Goal: Find specific page/section: Find specific page/section

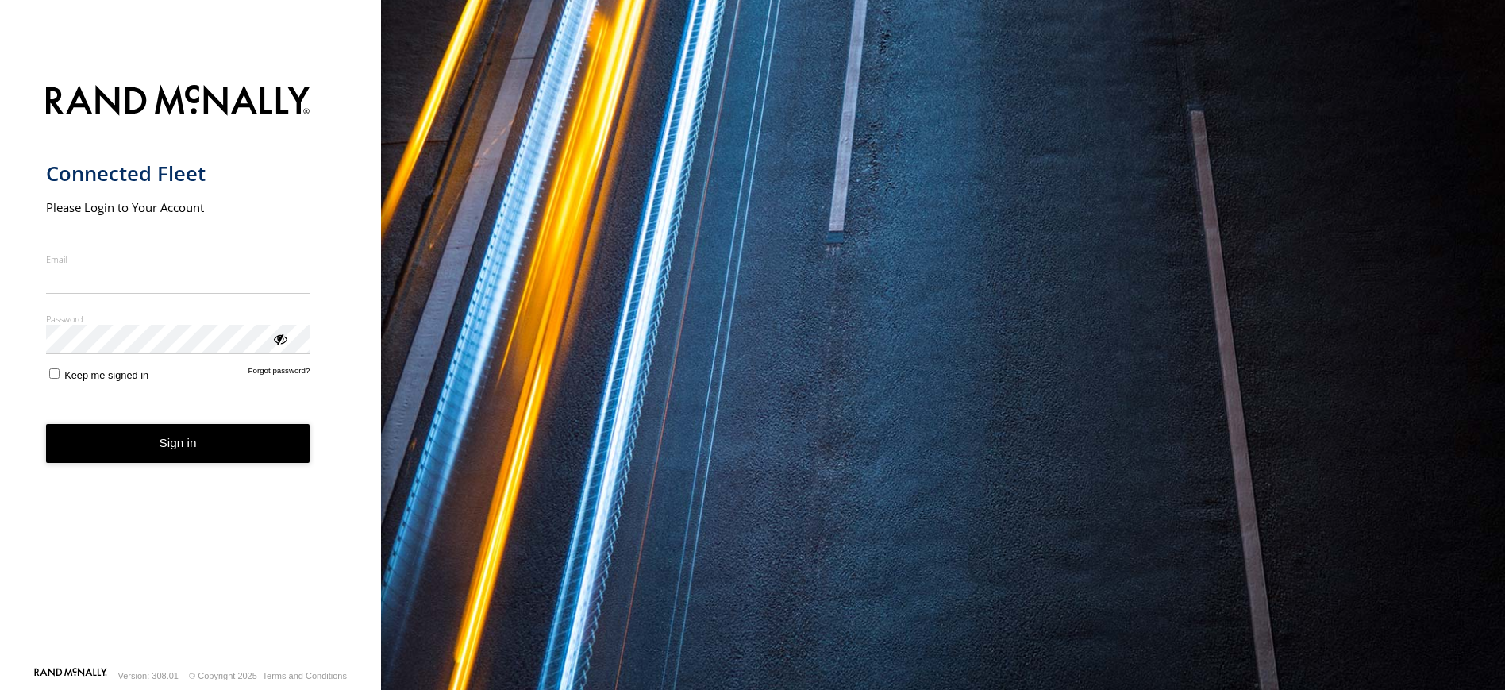
type input "**********"
click at [140, 460] on button "Sign in" at bounding box center [178, 443] width 264 height 39
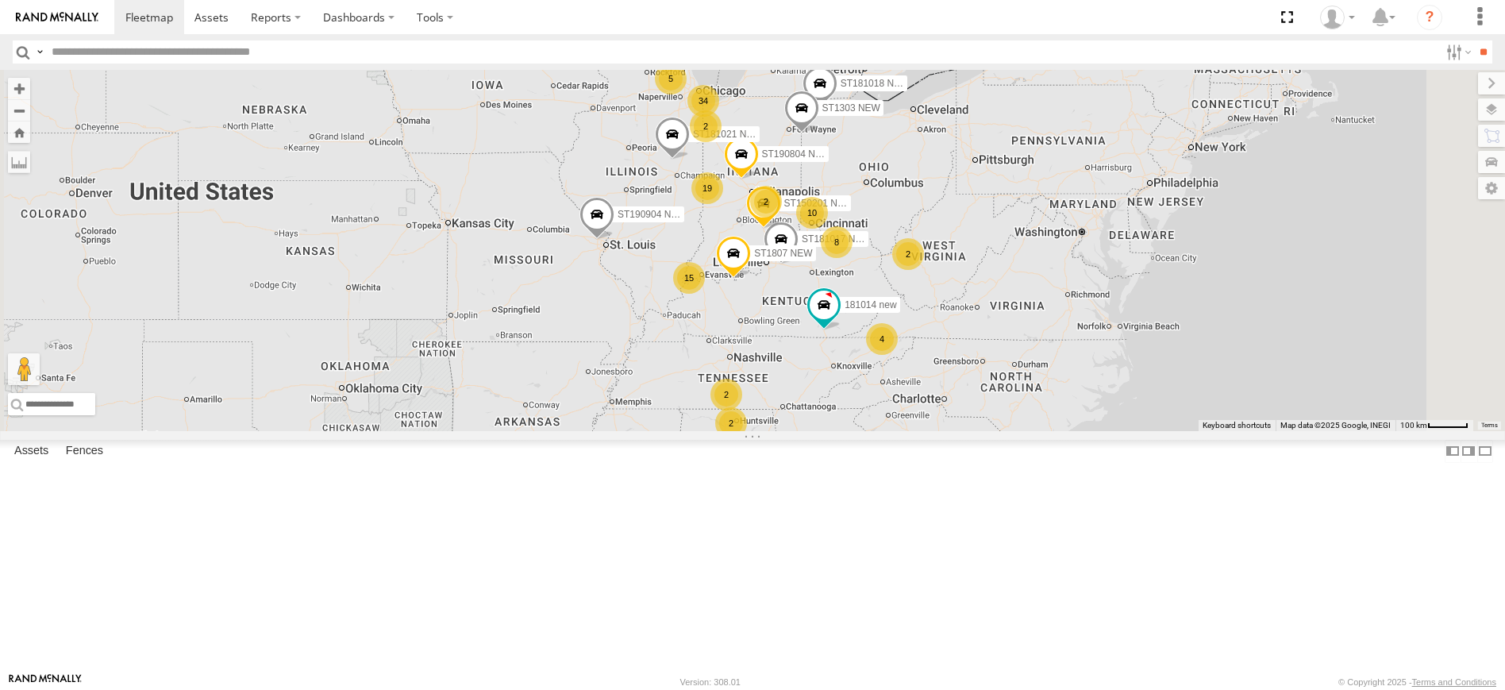
click at [87, 50] on input "text" at bounding box center [742, 51] width 1394 height 23
click at [1474, 40] on input "**" at bounding box center [1483, 51] width 18 height 23
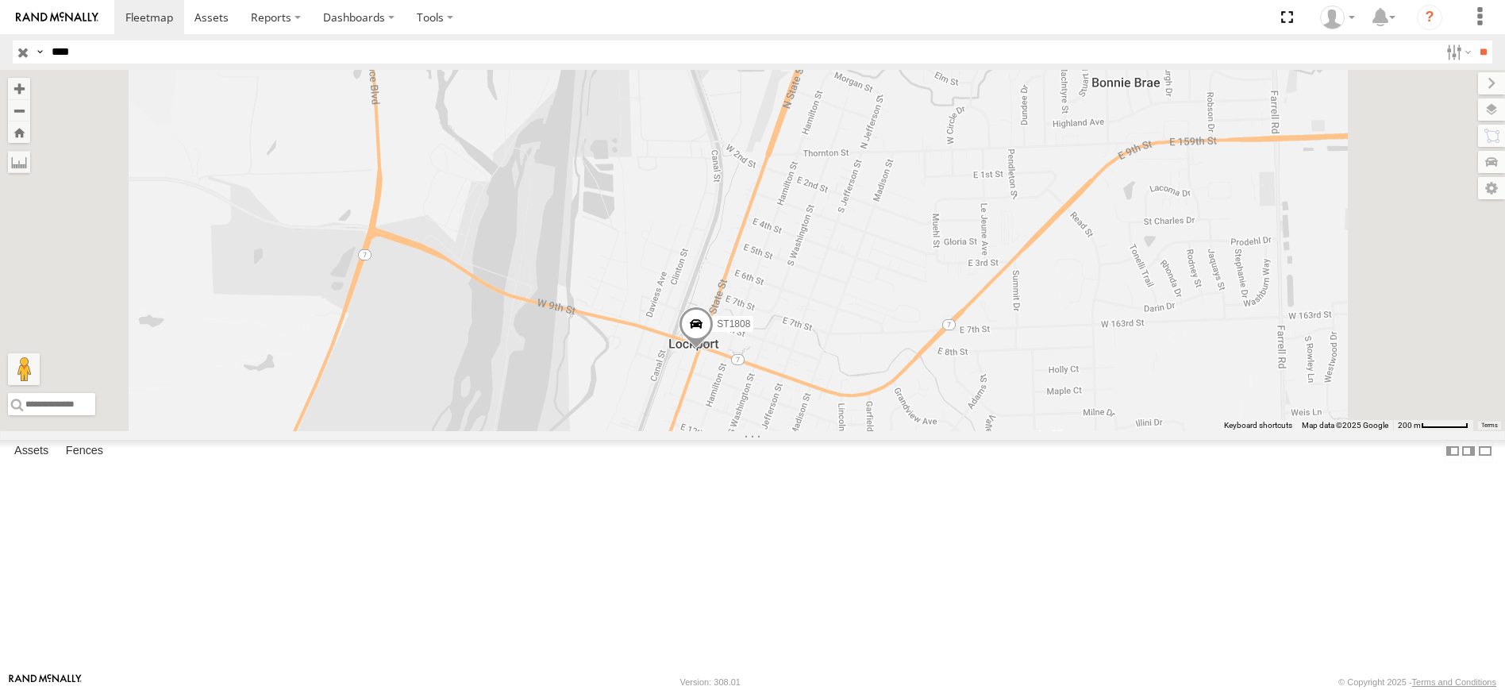
drag, startPoint x: 918, startPoint y: 343, endPoint x: 919, endPoint y: 531, distance: 188.2
click at [919, 431] on div "ST1808" at bounding box center [752, 250] width 1505 height 361
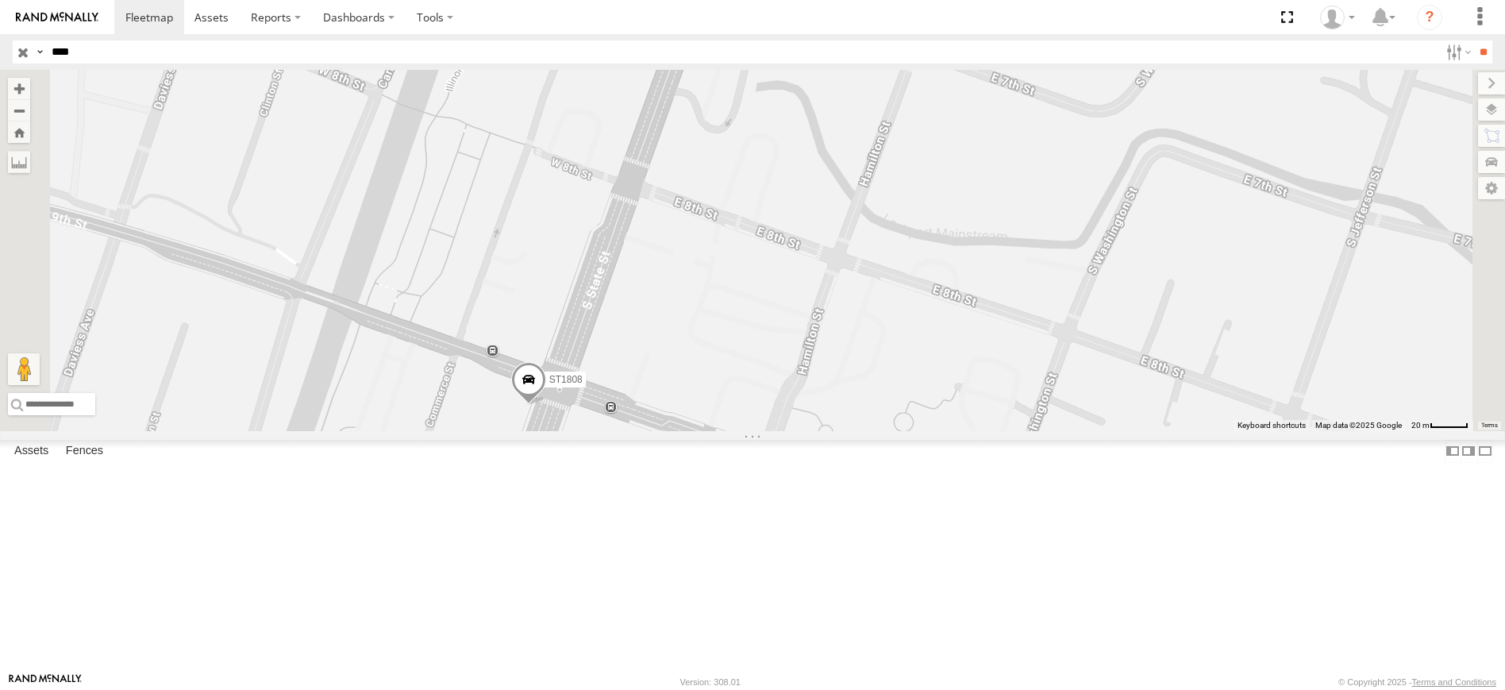
drag, startPoint x: 780, startPoint y: 190, endPoint x: 780, endPoint y: 682, distance: 492.2
click at [780, 682] on body at bounding box center [752, 345] width 1505 height 690
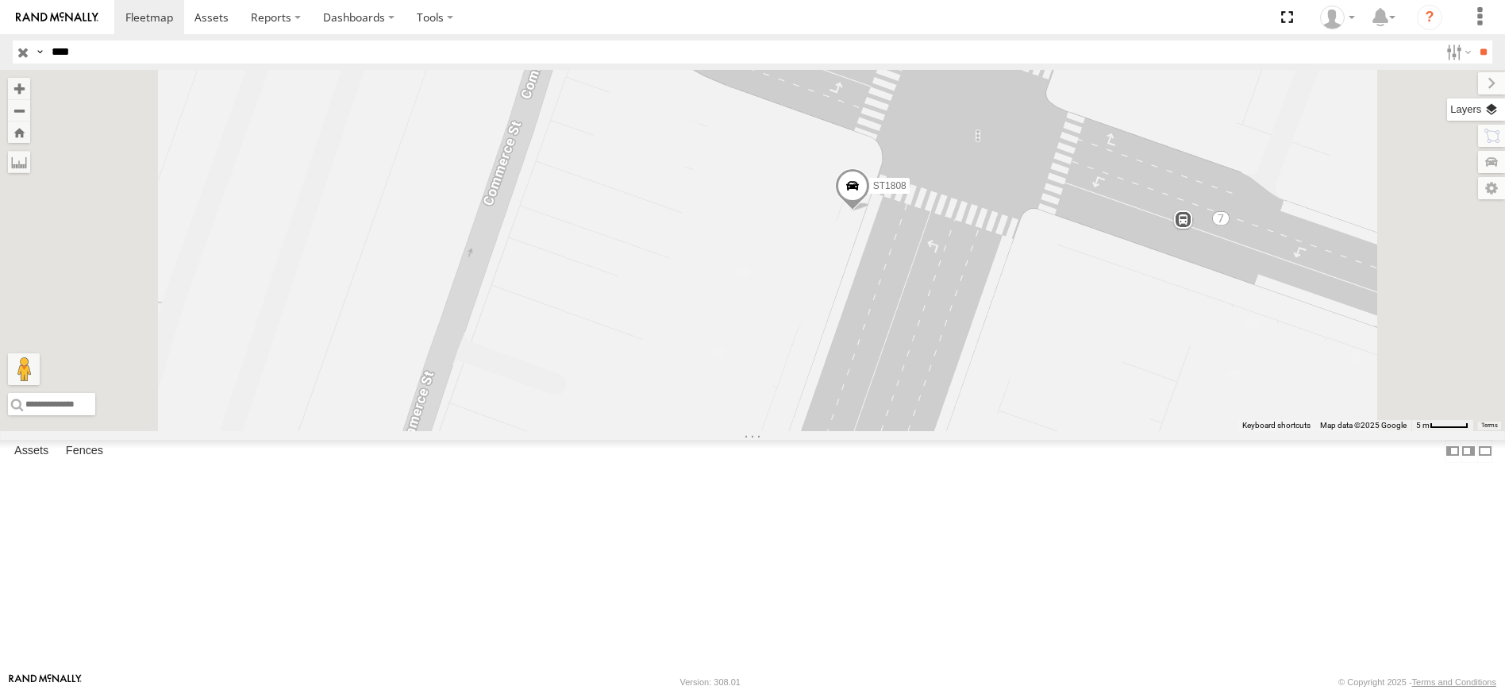
click at [1492, 108] on label at bounding box center [1476, 109] width 58 height 22
click at [1447, 113] on label at bounding box center [1476, 109] width 58 height 22
click at [0, 0] on label at bounding box center [0, 0] width 0 height 0
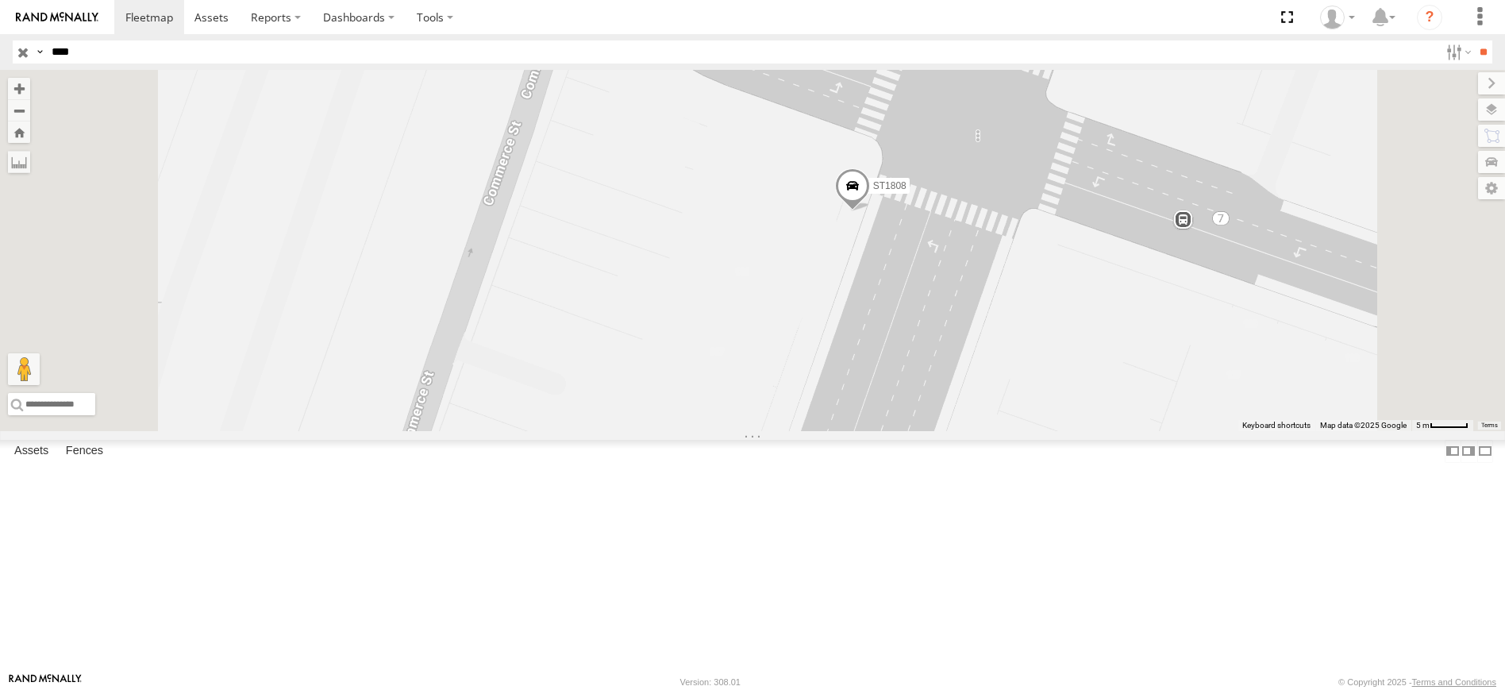
click at [0, 0] on span "Satellite" at bounding box center [0, 0] width 0 height 0
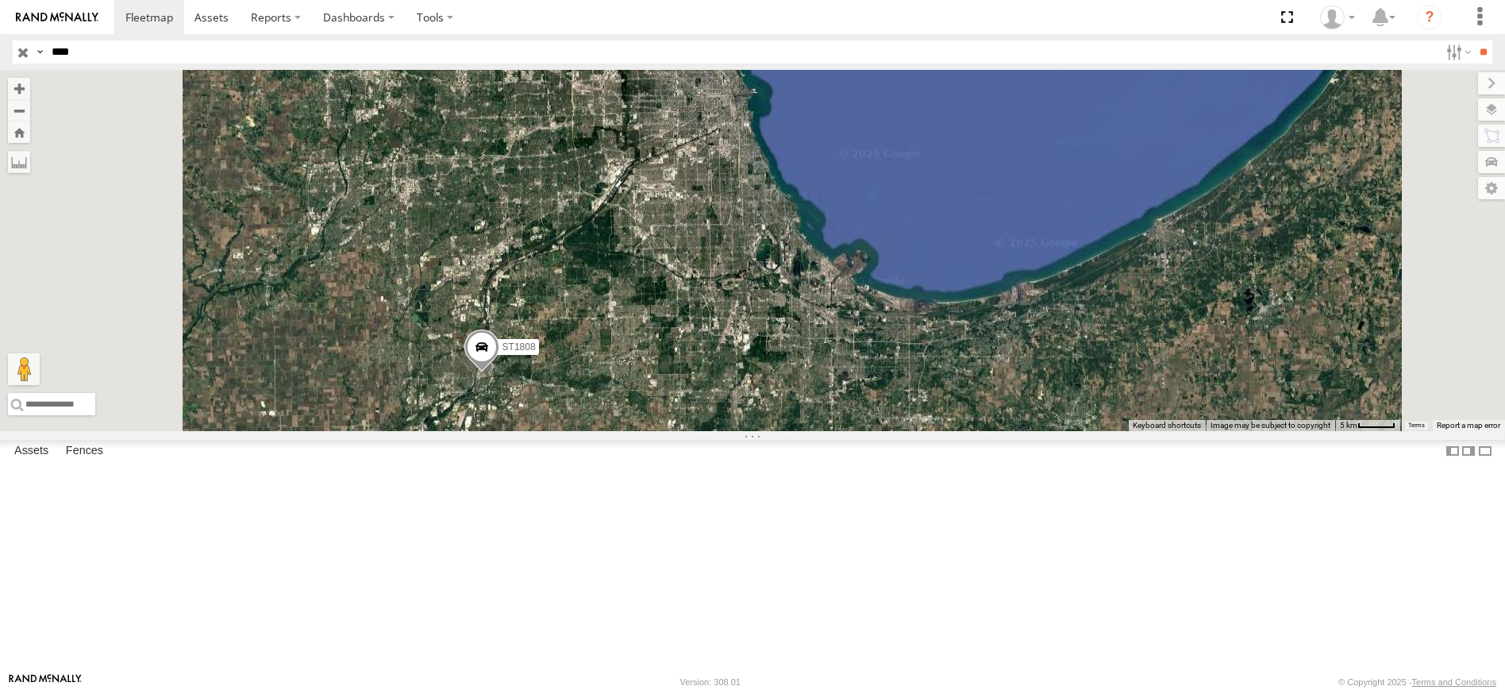
click at [75, 51] on input "****" at bounding box center [742, 51] width 1394 height 23
type input "*"
click at [1474, 40] on input "**" at bounding box center [1483, 51] width 18 height 23
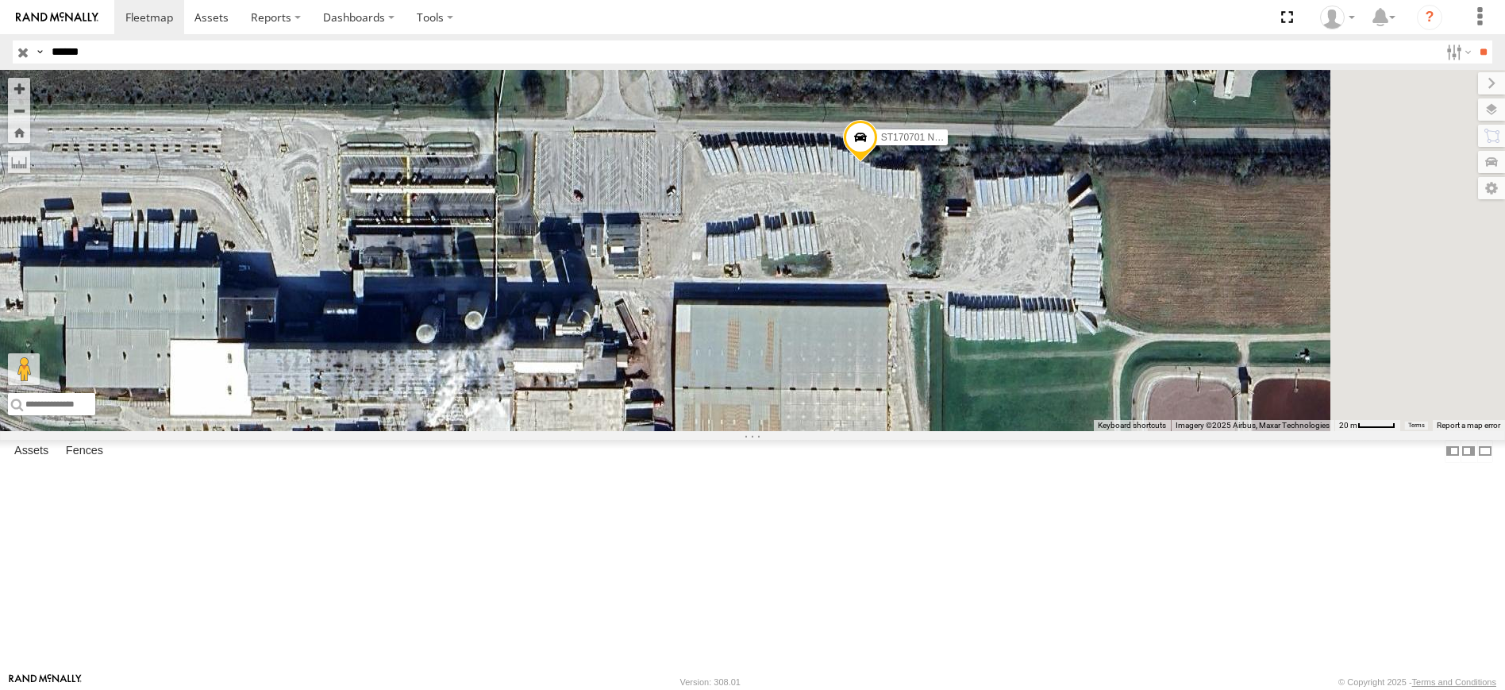
drag, startPoint x: 1100, startPoint y: 252, endPoint x: 881, endPoint y: 545, distance: 365.2
click at [883, 431] on div "ST170701 NEW" at bounding box center [752, 250] width 1505 height 361
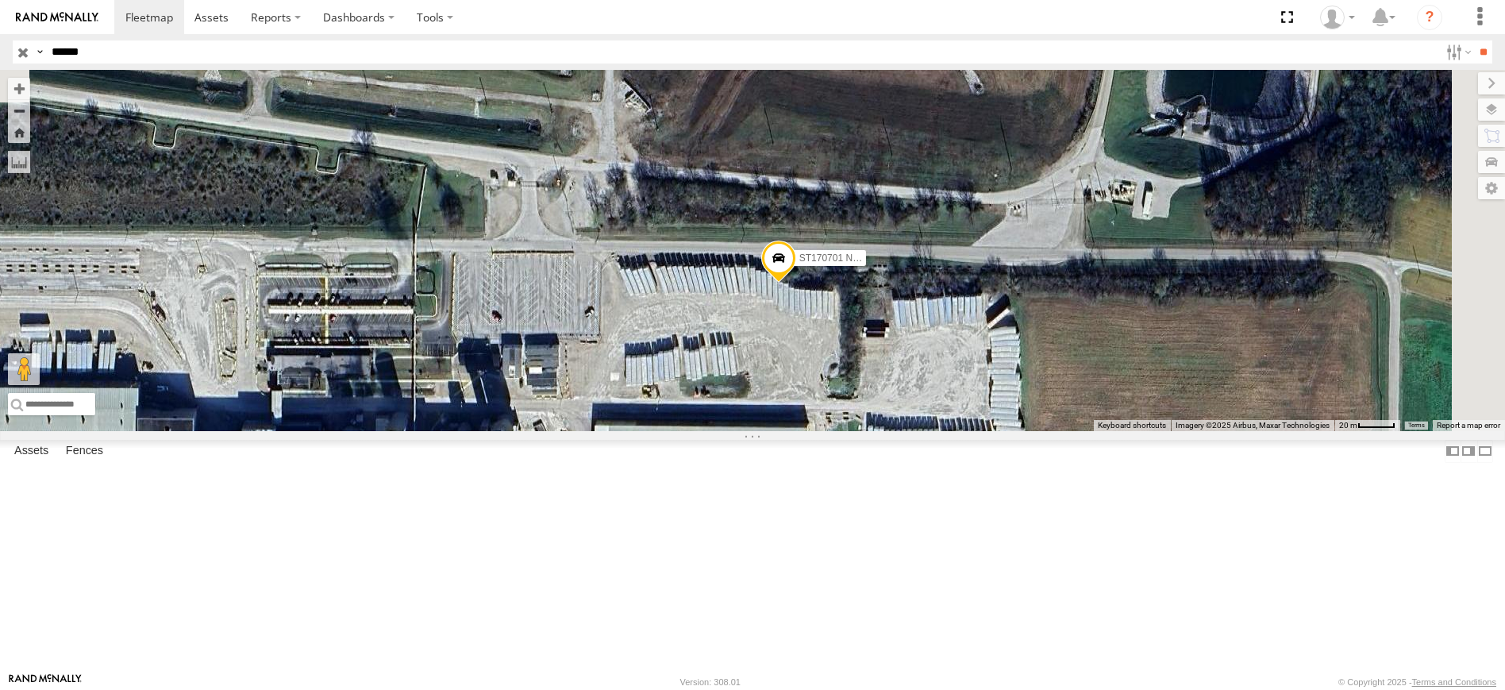
drag, startPoint x: 953, startPoint y: 433, endPoint x: 930, endPoint y: 489, distance: 60.9
click at [930, 431] on div "ST170701 NEW" at bounding box center [752, 250] width 1505 height 361
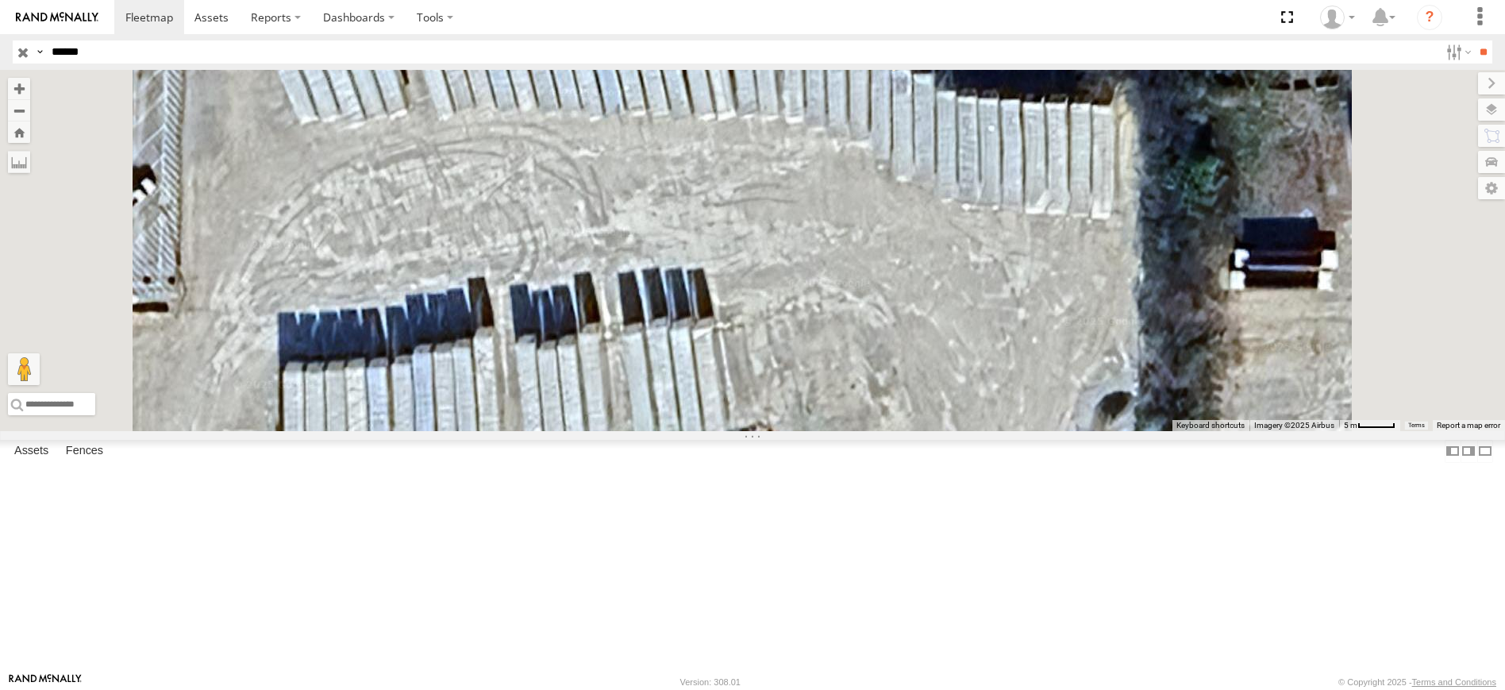
drag, startPoint x: 1015, startPoint y: 243, endPoint x: 919, endPoint y: 367, distance: 156.2
click at [919, 367] on div "ST170701 NEW" at bounding box center [752, 250] width 1505 height 361
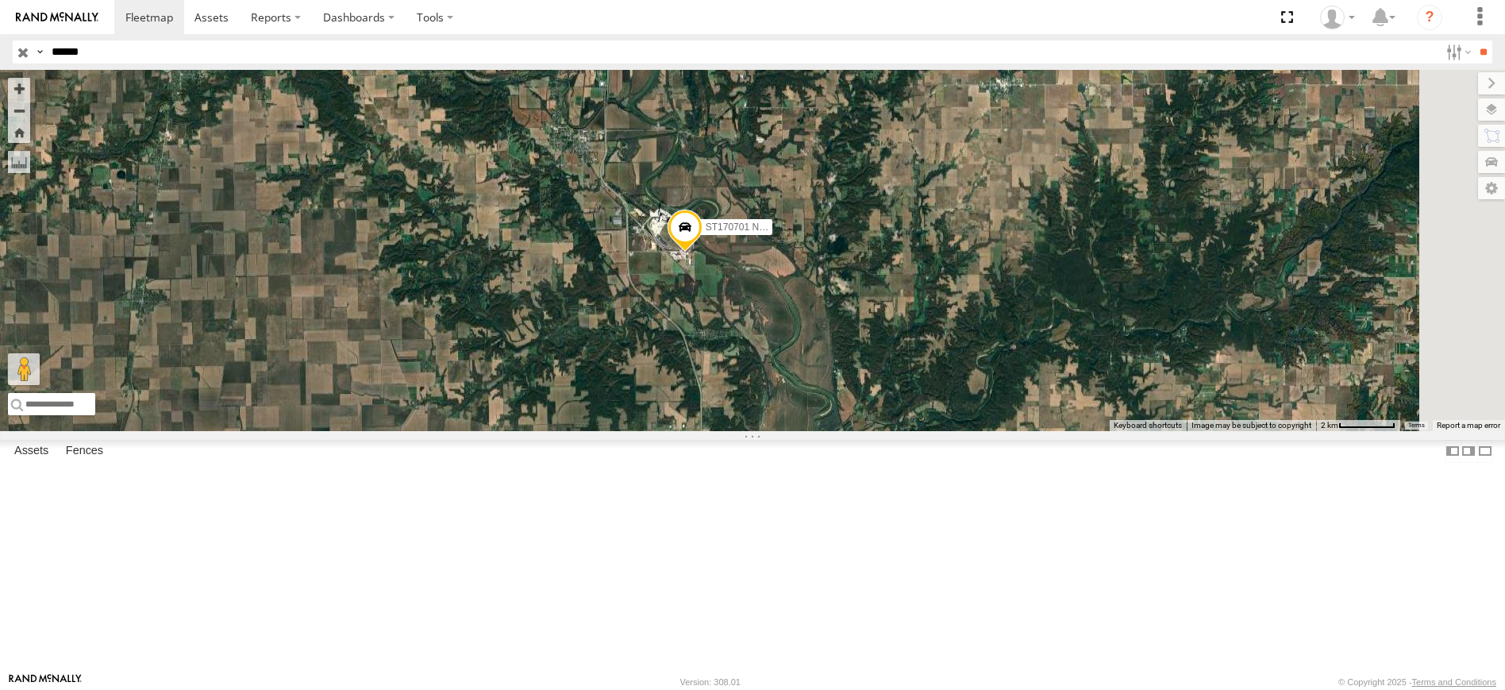
click at [91, 52] on input "******" at bounding box center [742, 51] width 1394 height 23
type input "*"
click at [1474, 40] on input "**" at bounding box center [1483, 51] width 18 height 23
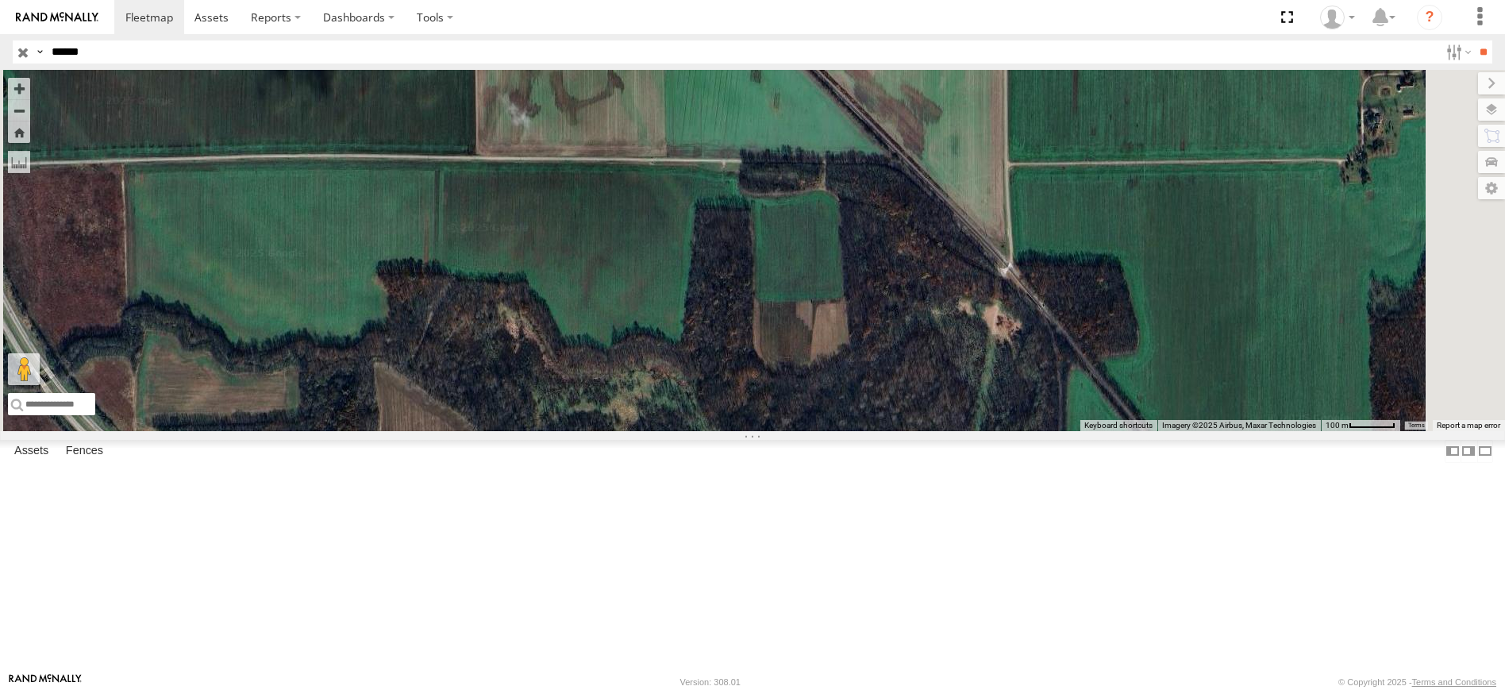
drag, startPoint x: 942, startPoint y: 178, endPoint x: 887, endPoint y: 433, distance: 261.4
click at [887, 431] on div "ST190905 NEW" at bounding box center [752, 250] width 1505 height 361
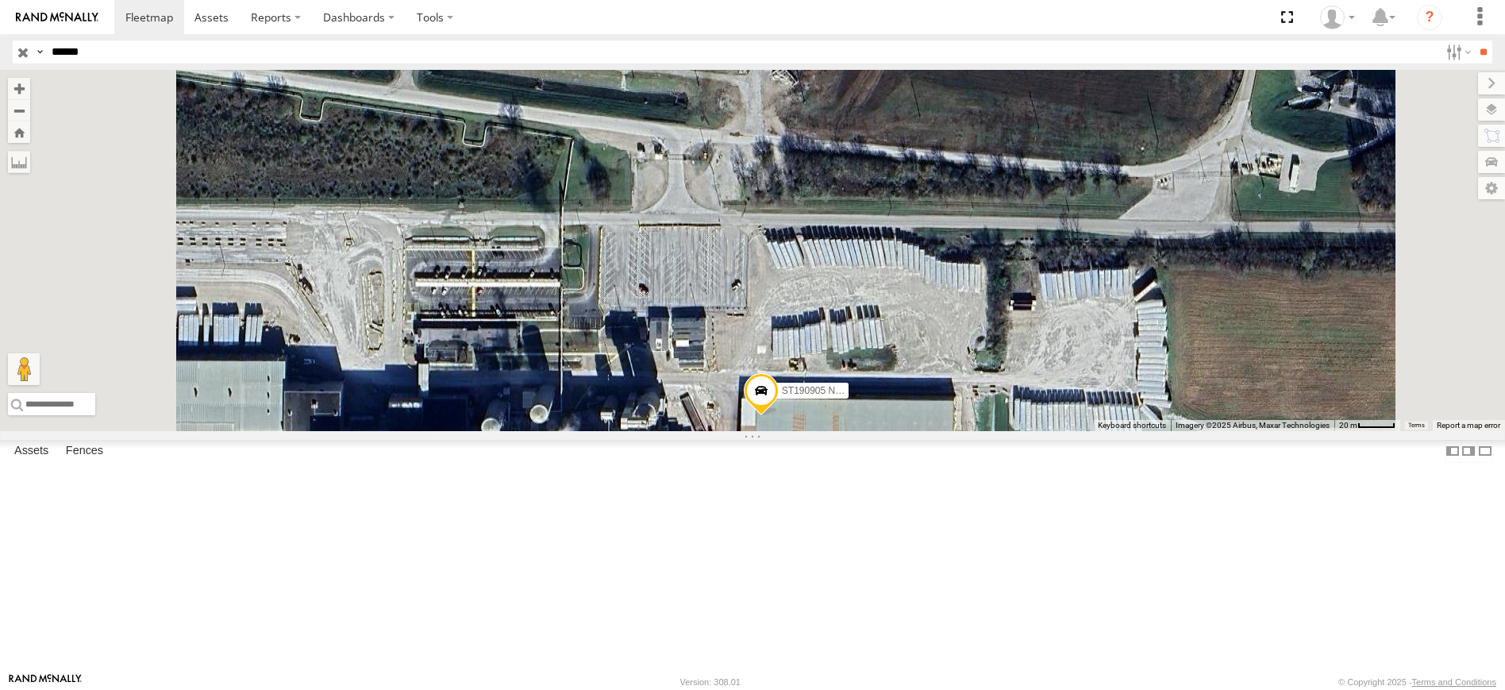
drag, startPoint x: 907, startPoint y: 541, endPoint x: 899, endPoint y: 351, distance: 189.9
click at [899, 353] on div "ST190905 NEW" at bounding box center [752, 250] width 1505 height 361
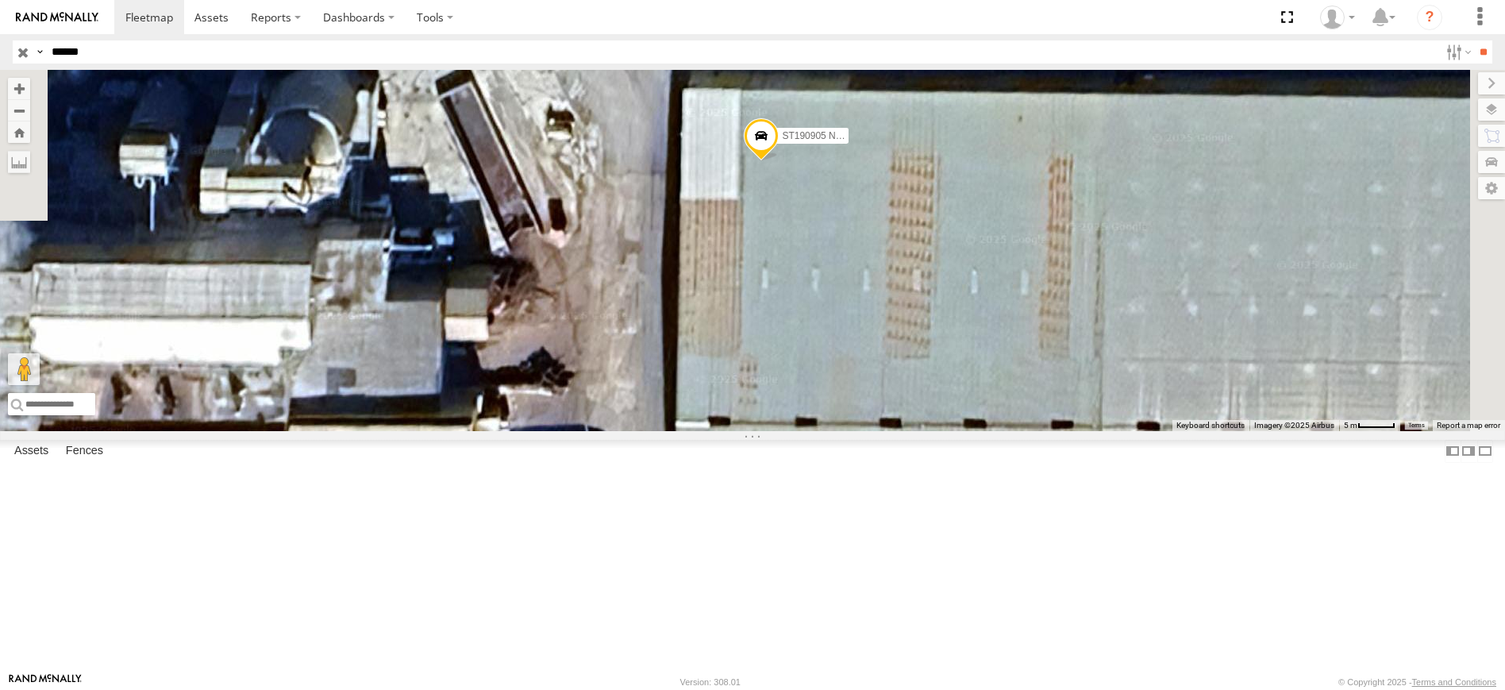
drag, startPoint x: 978, startPoint y: 225, endPoint x: 765, endPoint y: 565, distance: 402.0
click at [765, 431] on div "ST190905 NEW" at bounding box center [752, 250] width 1505 height 361
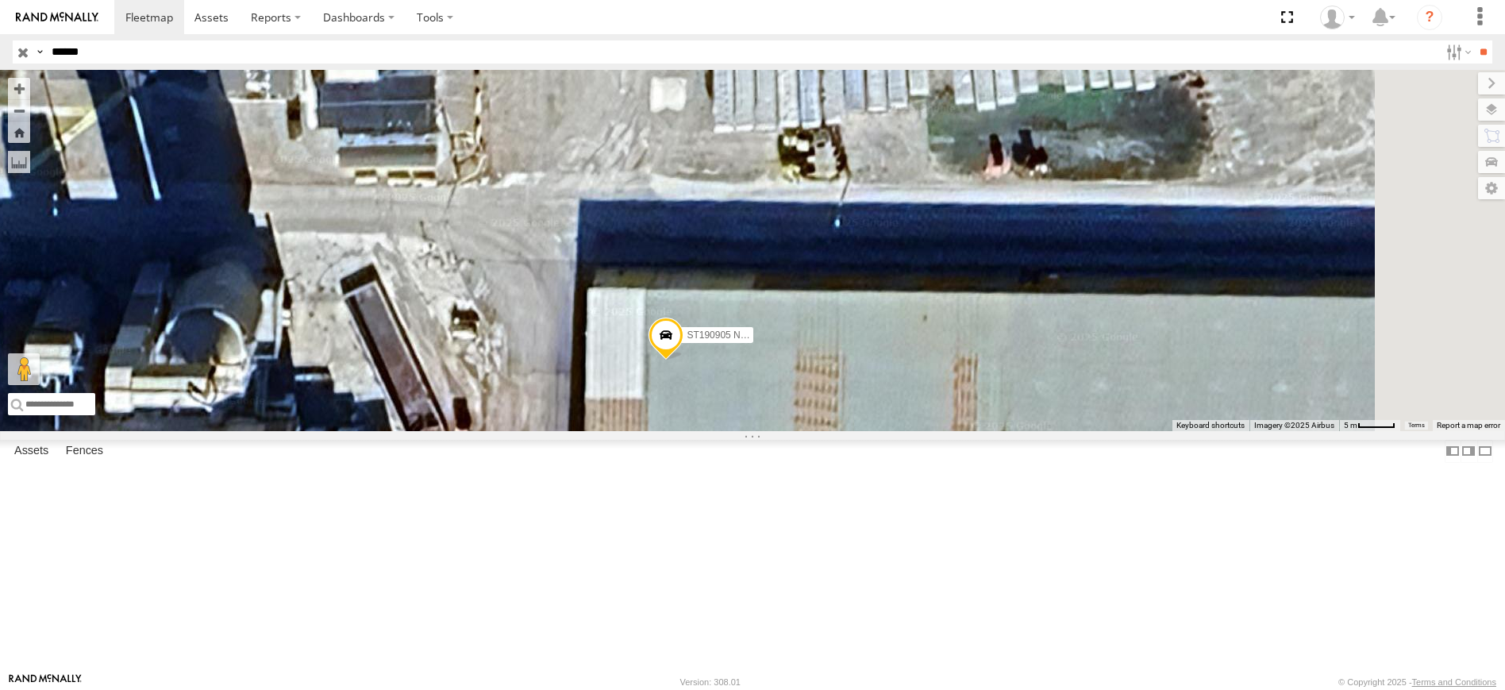
drag, startPoint x: 868, startPoint y: 427, endPoint x: 811, endPoint y: 572, distance: 156.4
click at [811, 431] on div "ST190905 NEW" at bounding box center [752, 250] width 1505 height 361
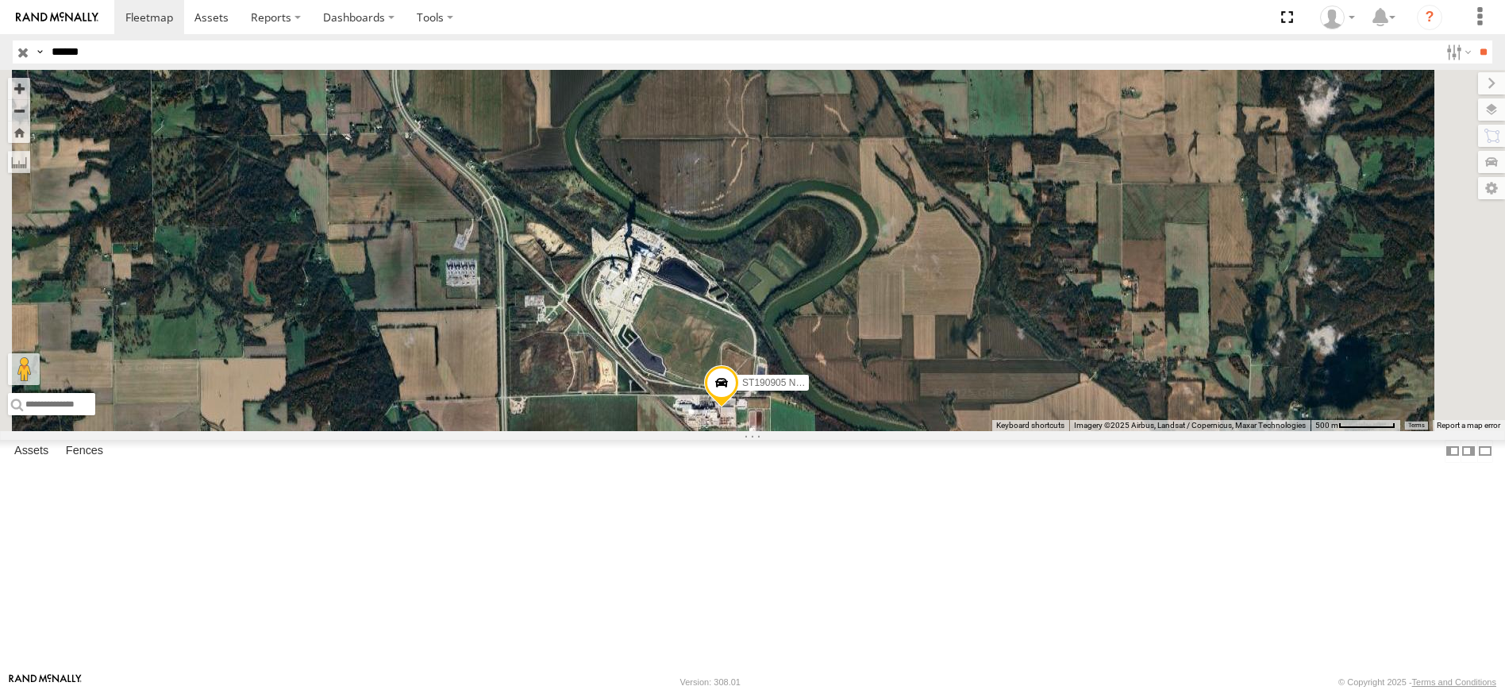
drag, startPoint x: 754, startPoint y: 526, endPoint x: 753, endPoint y: 420, distance: 105.6
click at [753, 420] on div "ST190905 NEW" at bounding box center [752, 250] width 1505 height 361
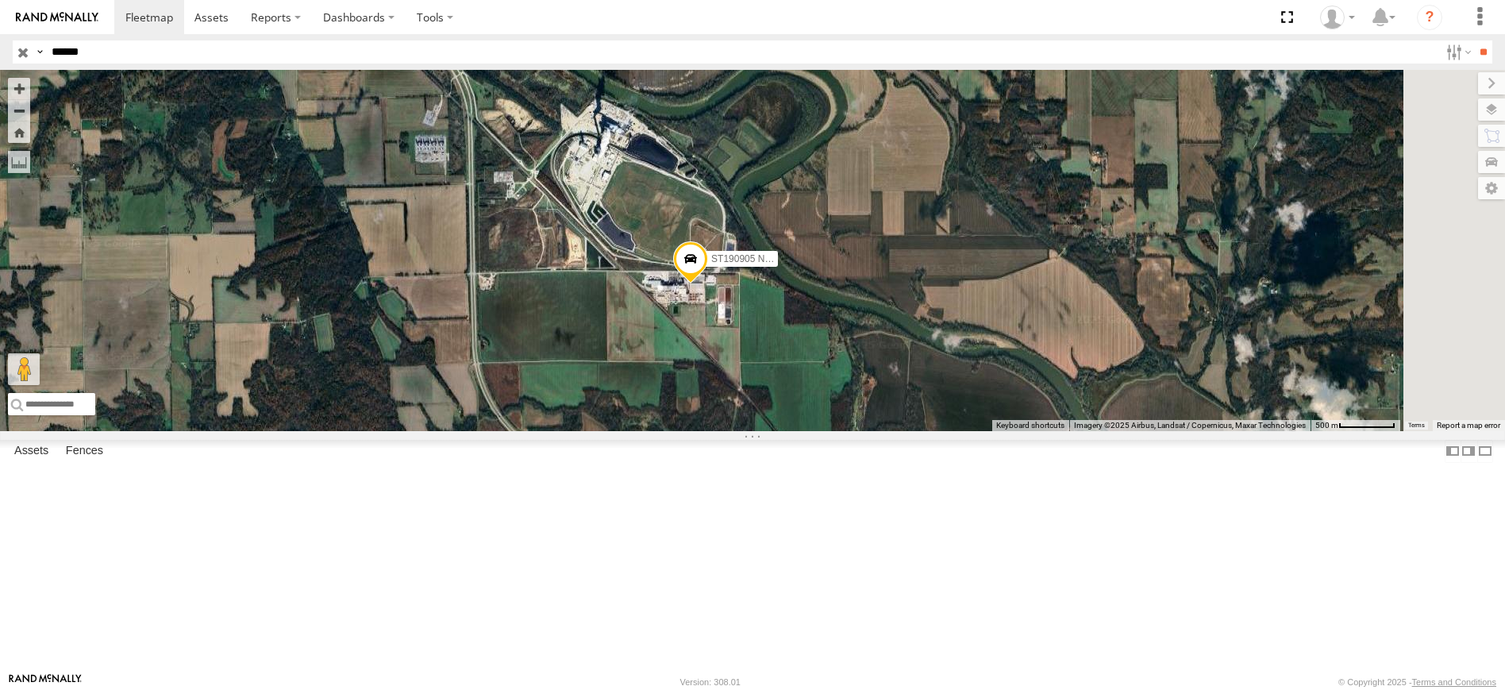
drag, startPoint x: 803, startPoint y: 393, endPoint x: 771, endPoint y: 443, distance: 59.7
click at [771, 431] on div "ST190905 NEW" at bounding box center [752, 250] width 1505 height 361
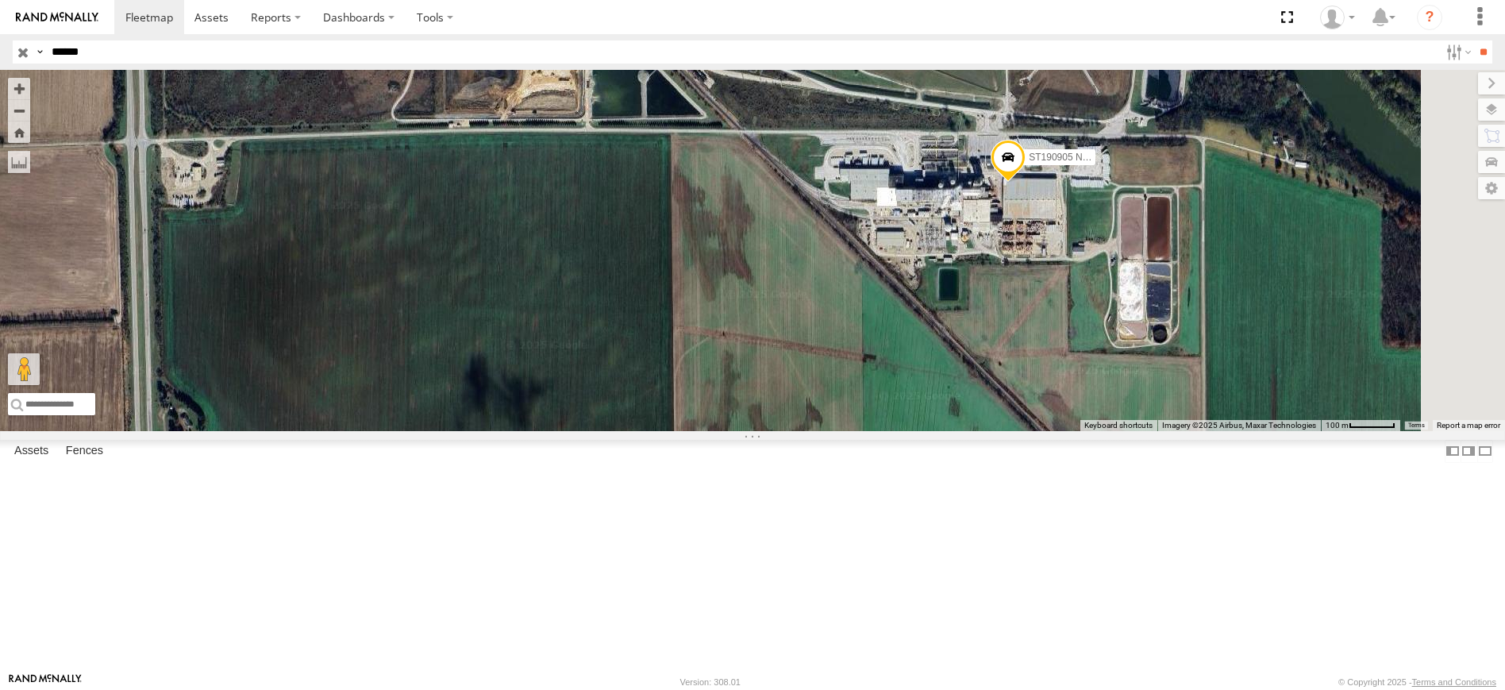
drag, startPoint x: 958, startPoint y: 441, endPoint x: 624, endPoint y: 443, distance: 334.2
click at [625, 431] on div "ST190905 NEW" at bounding box center [752, 250] width 1505 height 361
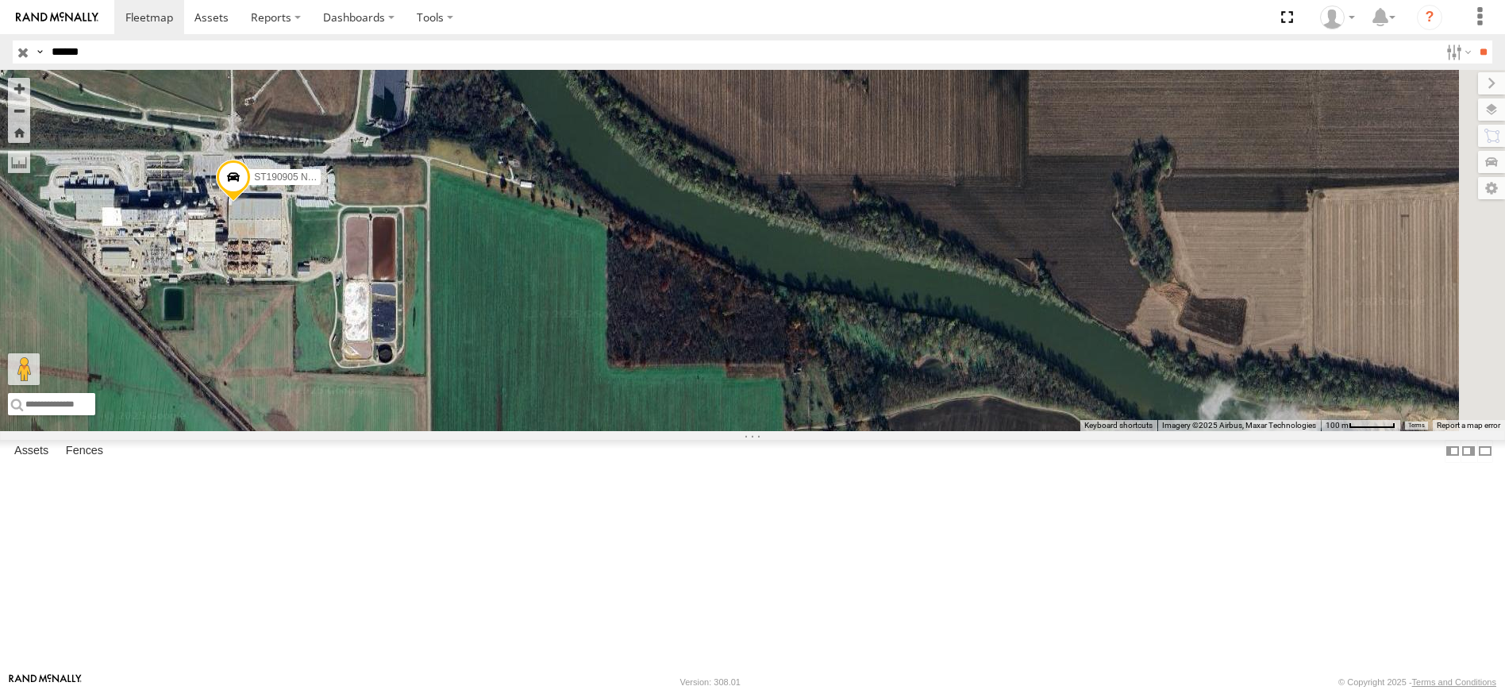
drag, startPoint x: 624, startPoint y: 443, endPoint x: 809, endPoint y: 468, distance: 186.7
click at [809, 431] on div "ST190905 NEW" at bounding box center [752, 250] width 1505 height 361
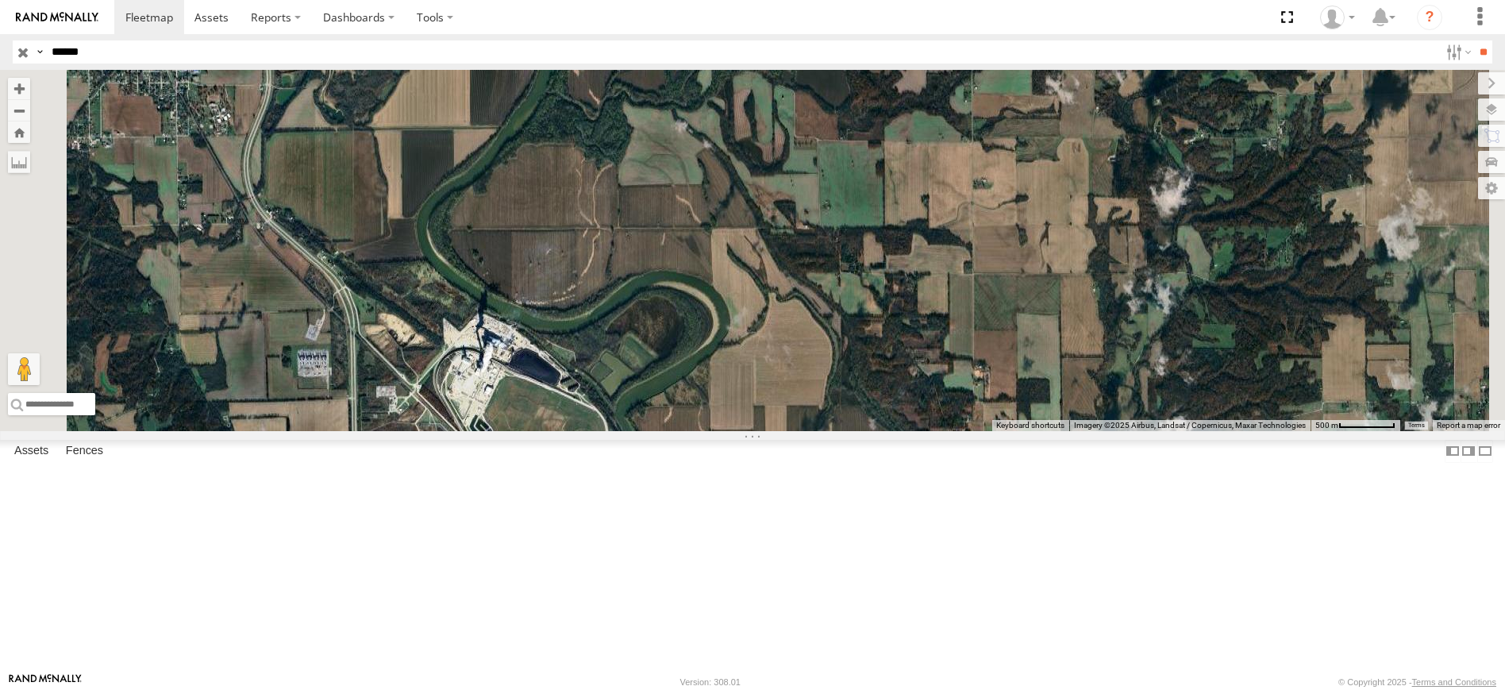
drag, startPoint x: 539, startPoint y: 433, endPoint x: 634, endPoint y: 580, distance: 174.6
click at [634, 431] on div "ST190905 NEW" at bounding box center [752, 250] width 1505 height 361
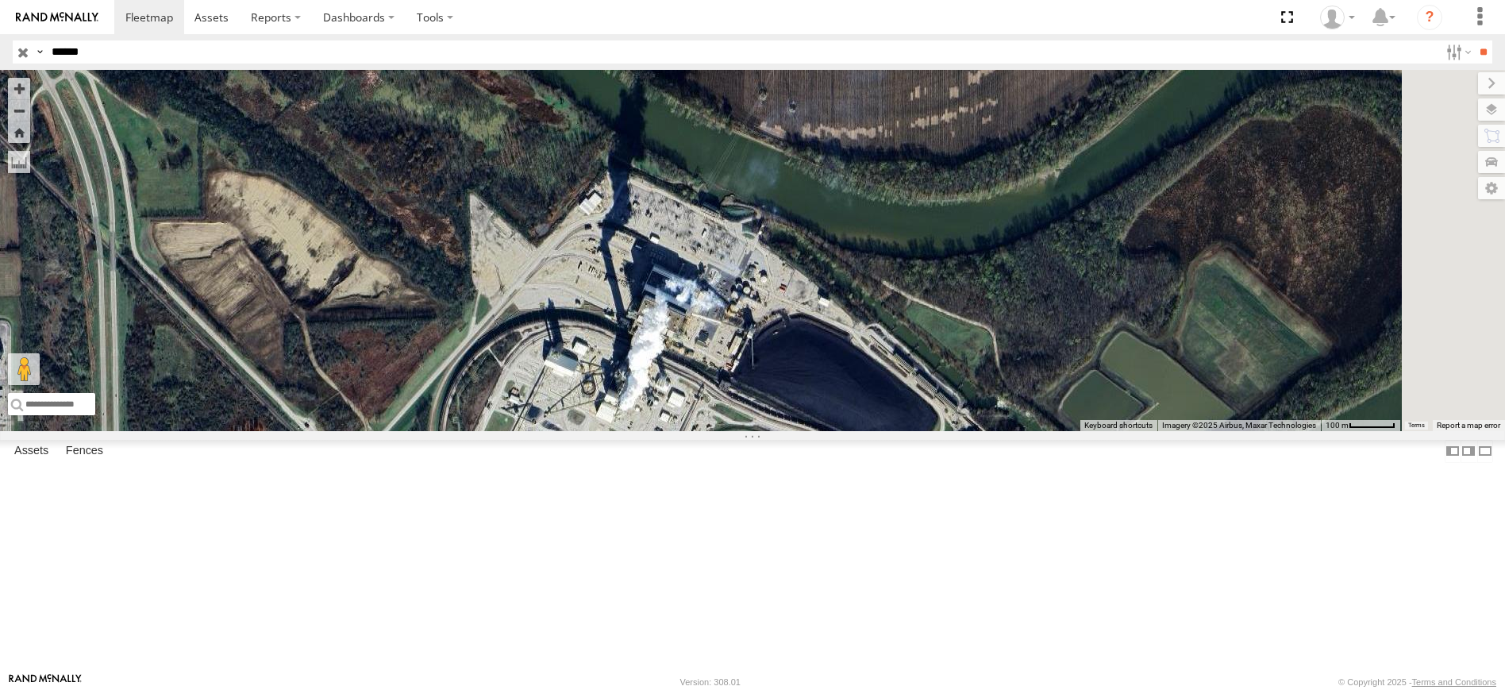
drag, startPoint x: 684, startPoint y: 349, endPoint x: 641, endPoint y: 594, distance: 248.2
click at [641, 431] on div "ST190905 NEW" at bounding box center [752, 250] width 1505 height 361
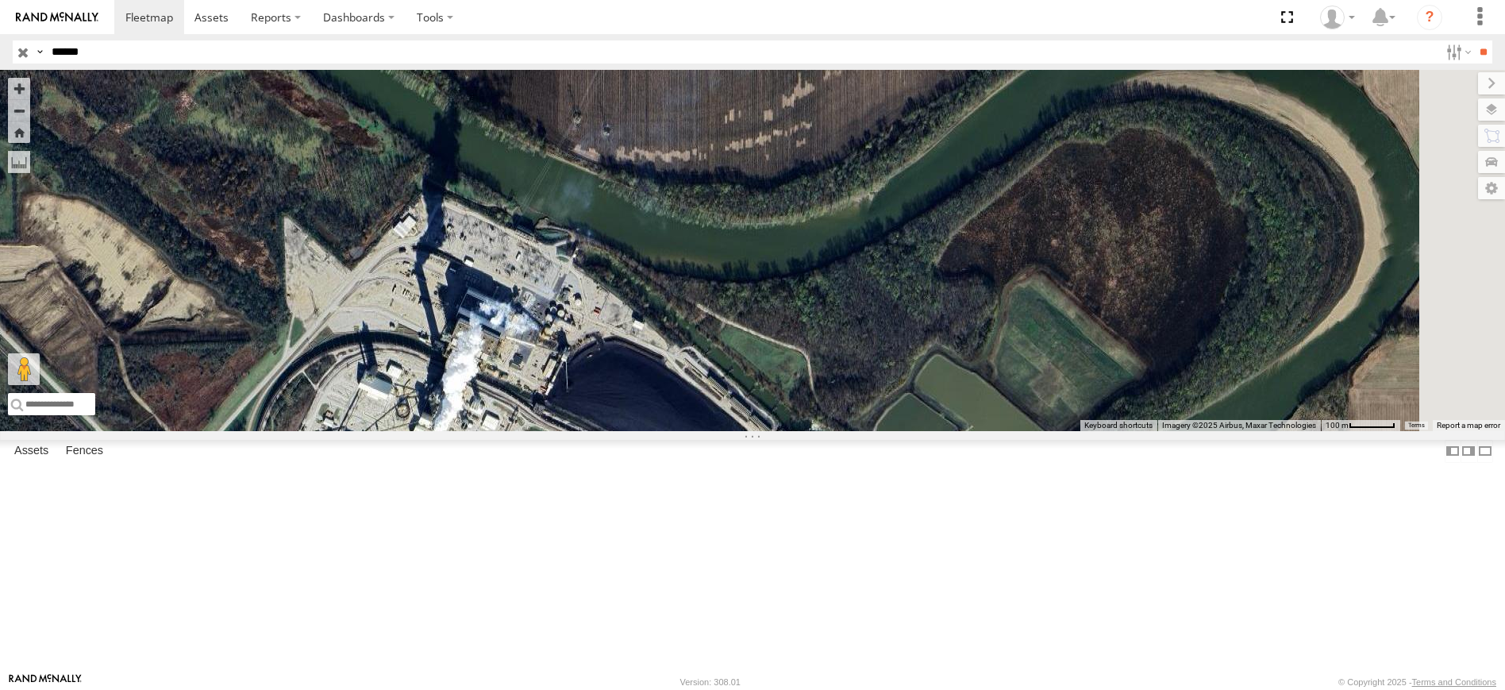
drag, startPoint x: 965, startPoint y: 546, endPoint x: 767, endPoint y: 499, distance: 203.3
click at [767, 431] on div "ST190905 NEW" at bounding box center [752, 250] width 1505 height 361
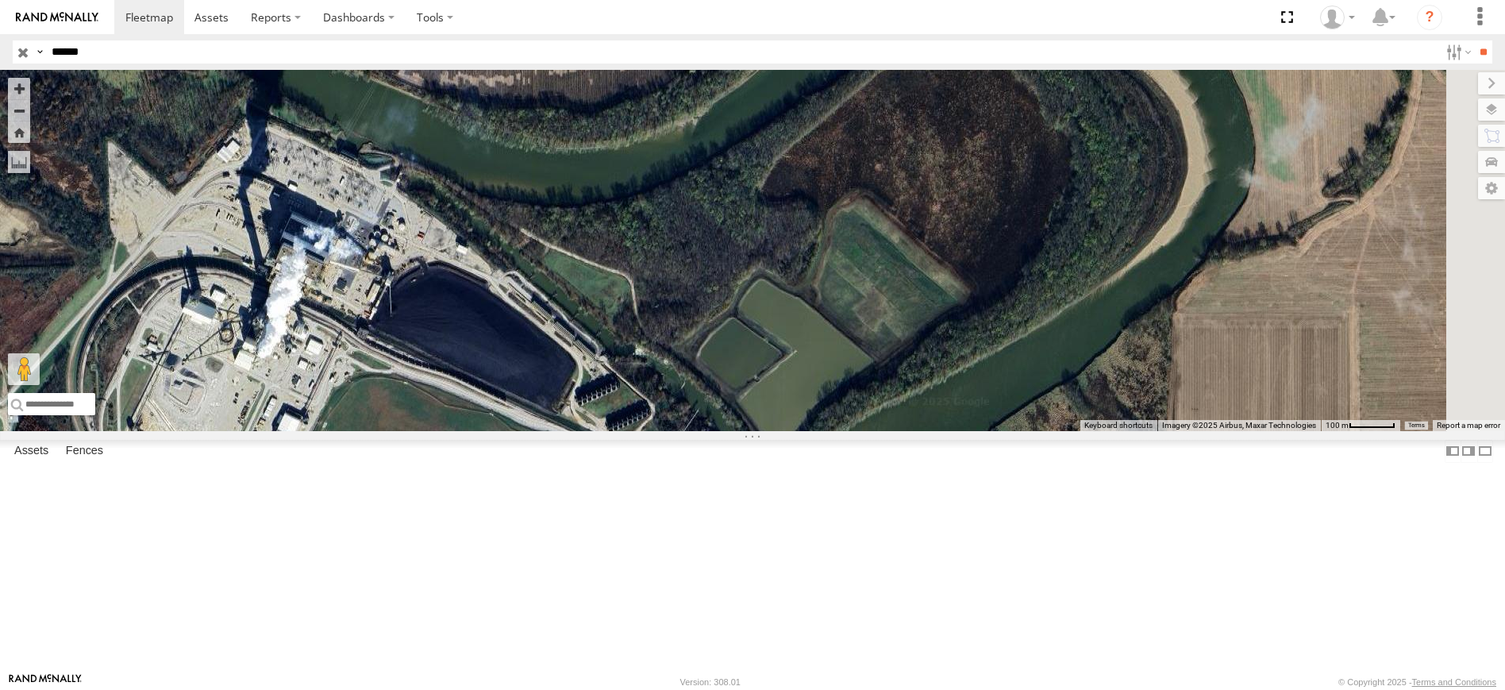
drag, startPoint x: 810, startPoint y: 541, endPoint x: 708, endPoint y: 495, distance: 111.9
click at [708, 431] on div "ST190905 NEW" at bounding box center [752, 250] width 1505 height 361
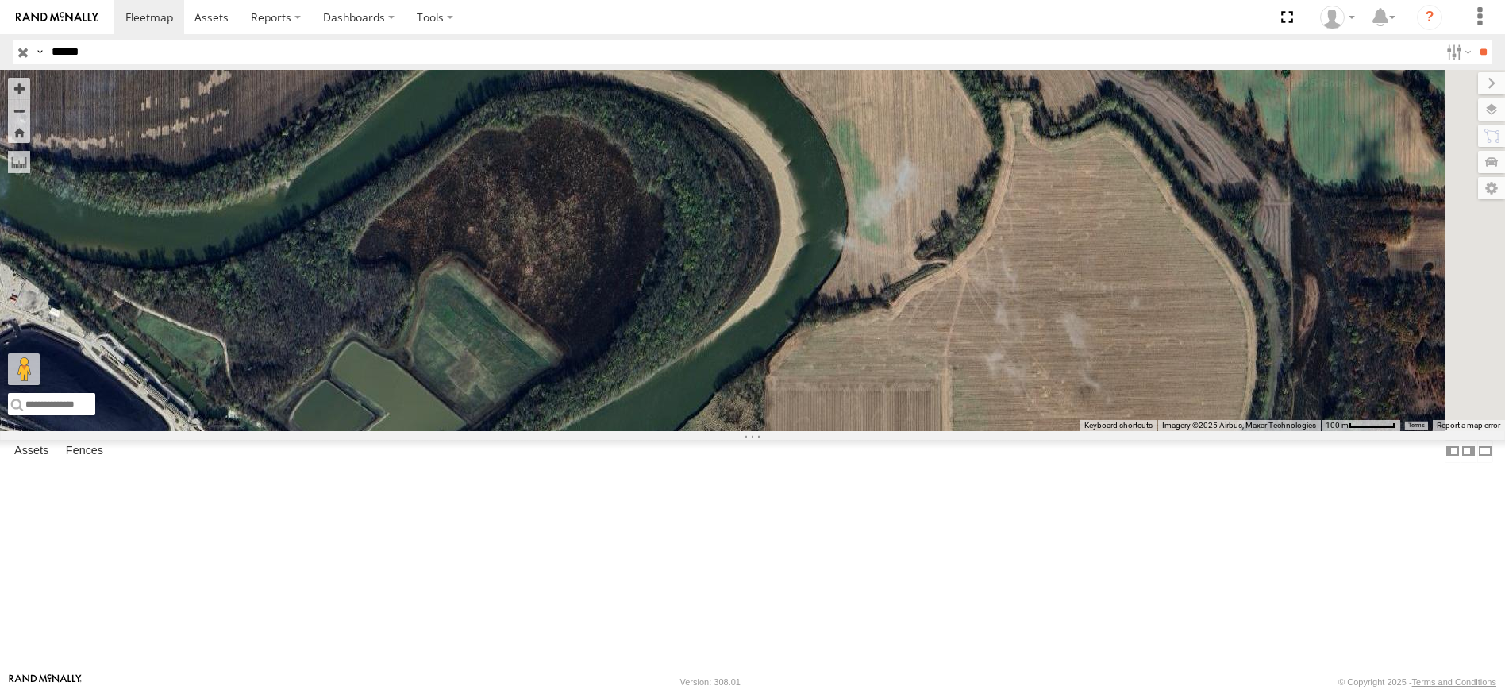
drag, startPoint x: 994, startPoint y: 501, endPoint x: 641, endPoint y: 580, distance: 361.1
click at [641, 431] on div "ST190905 NEW" at bounding box center [752, 250] width 1505 height 361
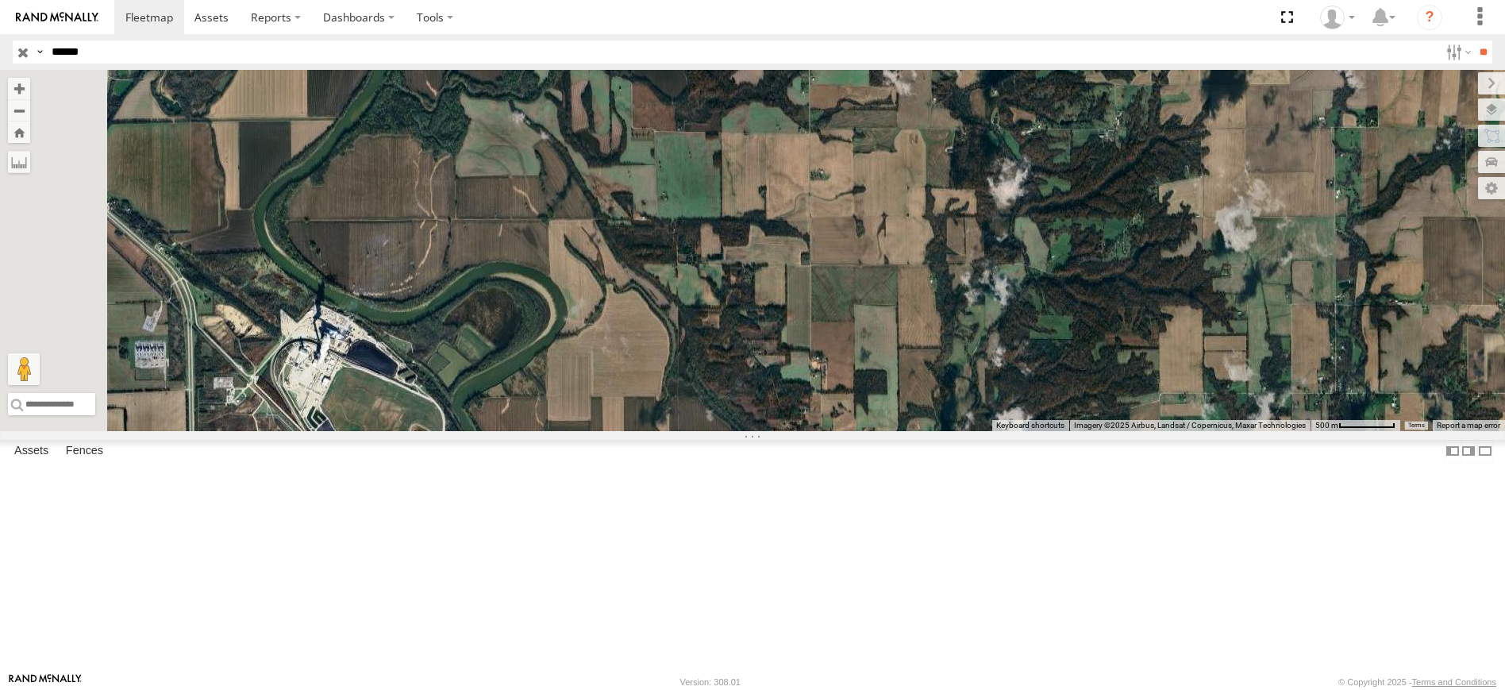
drag, startPoint x: 615, startPoint y: 576, endPoint x: 646, endPoint y: 503, distance: 79.3
click at [649, 431] on div "ST190905 NEW" at bounding box center [752, 250] width 1505 height 361
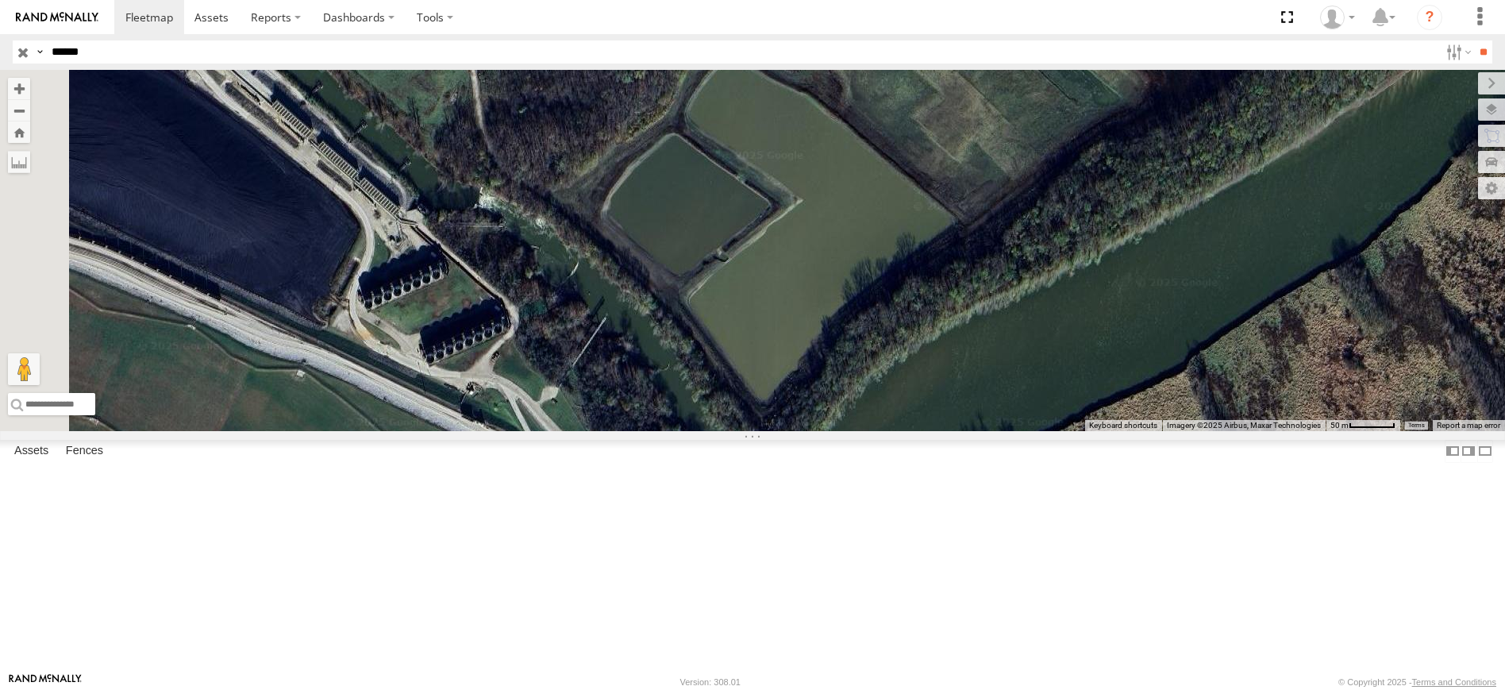
drag, startPoint x: 541, startPoint y: 332, endPoint x: 745, endPoint y: 544, distance: 294.2
click at [745, 431] on div "ST190905 NEW" at bounding box center [752, 250] width 1505 height 361
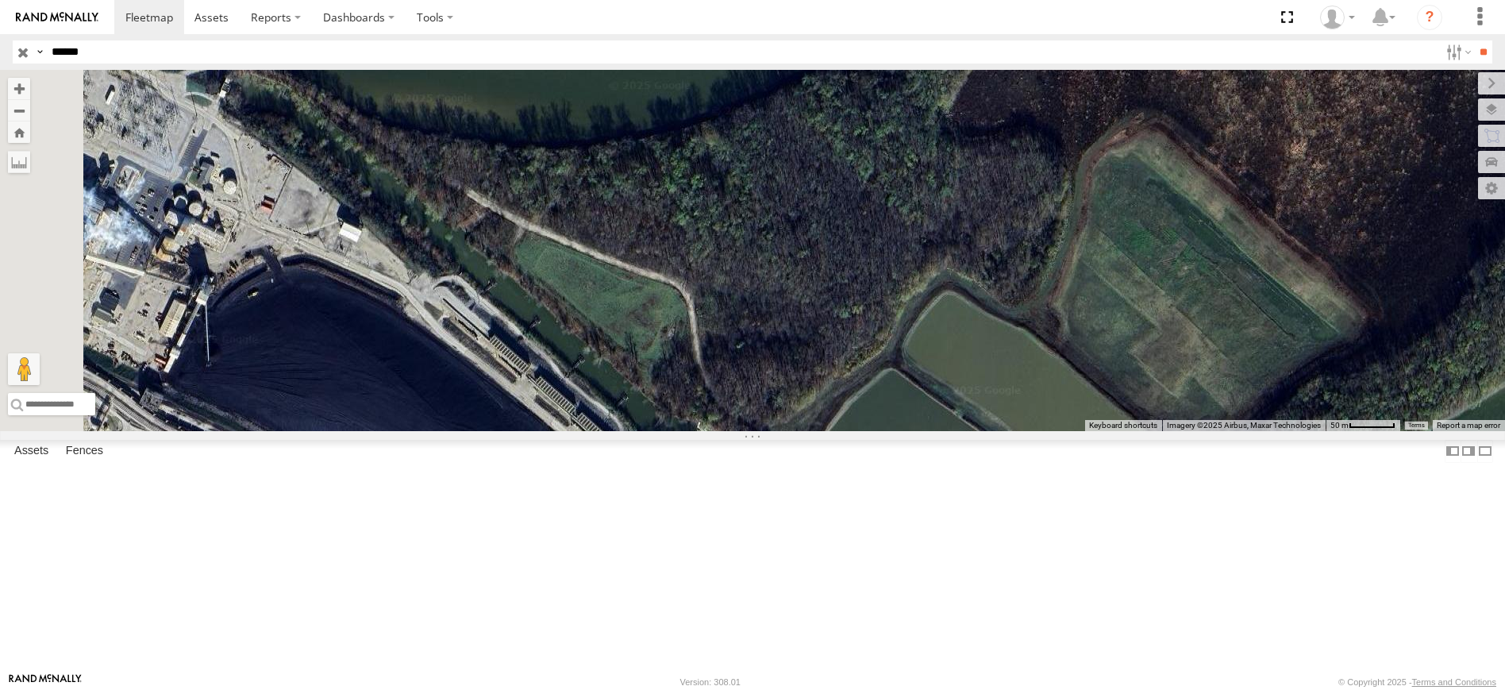
drag, startPoint x: 545, startPoint y: 320, endPoint x: 763, endPoint y: 557, distance: 321.4
click at [763, 431] on div "ST190905 NEW" at bounding box center [752, 250] width 1505 height 361
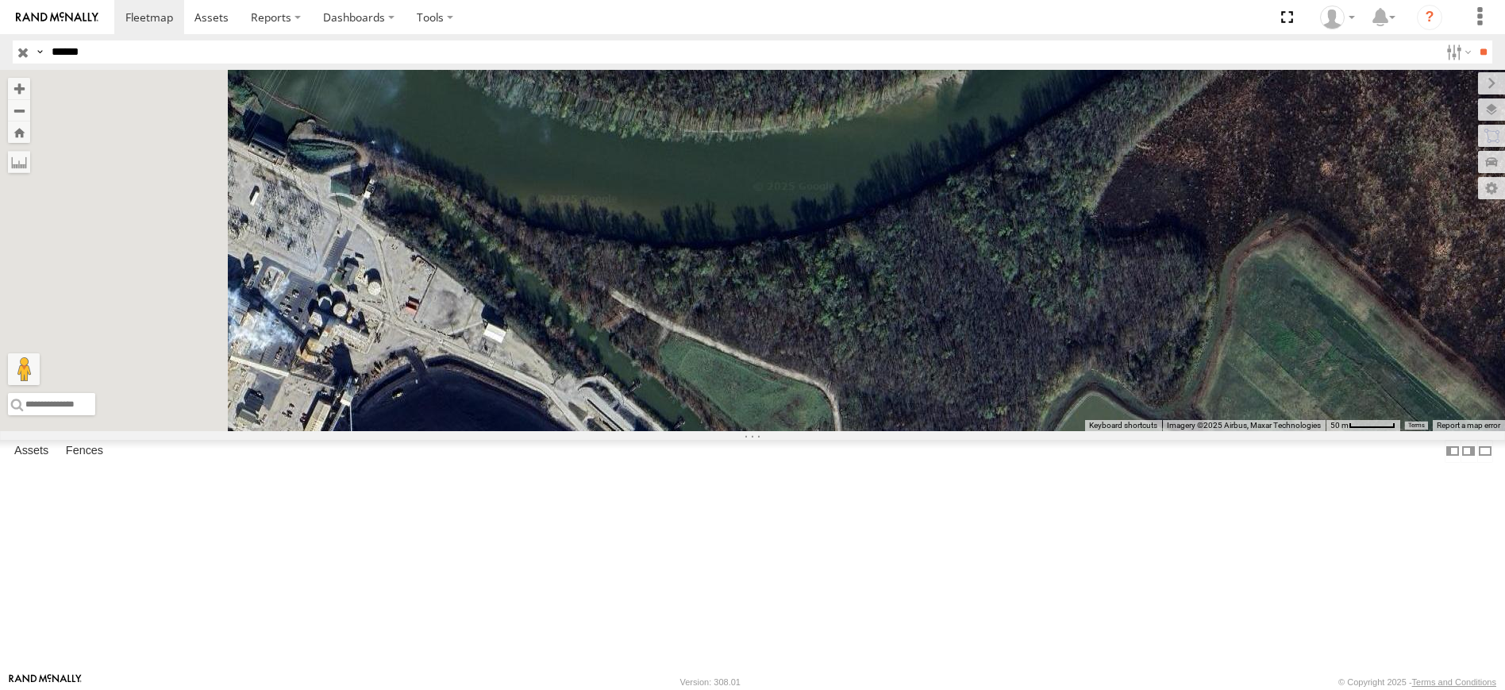
drag, startPoint x: 443, startPoint y: 267, endPoint x: 698, endPoint y: 445, distance: 310.7
click at [698, 431] on div "ST190905 NEW" at bounding box center [752, 250] width 1505 height 361
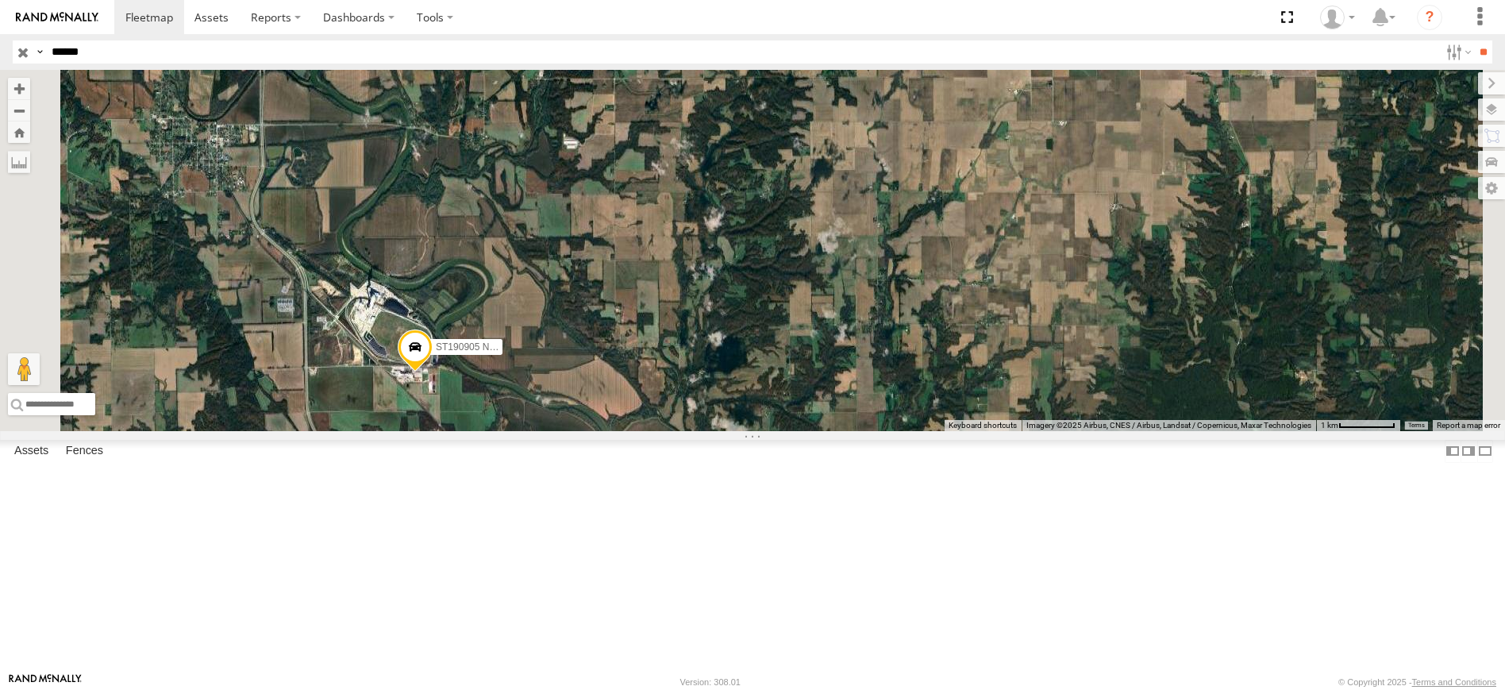
drag, startPoint x: 594, startPoint y: 580, endPoint x: 593, endPoint y: 555, distance: 24.6
click at [594, 431] on div "ST190905 NEW" at bounding box center [752, 250] width 1505 height 361
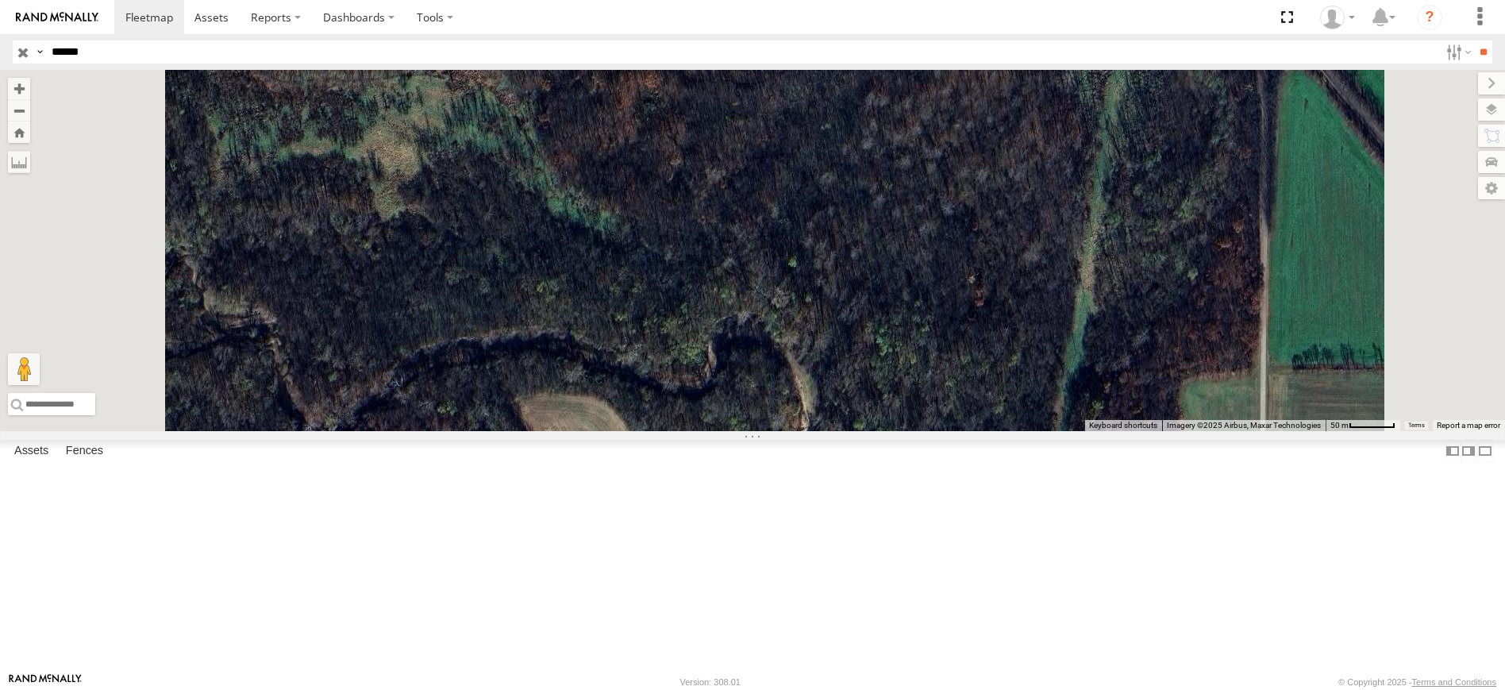
drag, startPoint x: 867, startPoint y: 366, endPoint x: 853, endPoint y: 465, distance: 100.3
click at [853, 431] on div "ST190905 NEW" at bounding box center [752, 250] width 1505 height 361
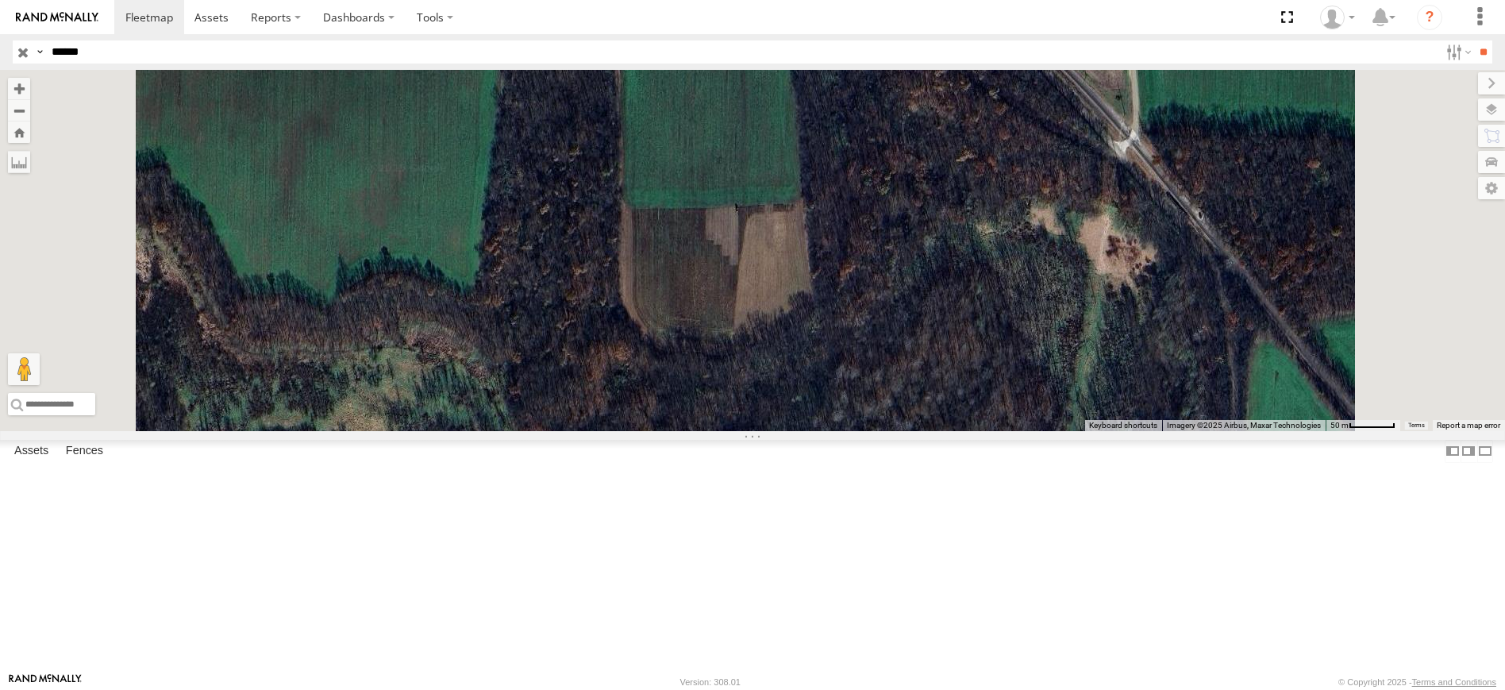
drag, startPoint x: 781, startPoint y: 337, endPoint x: 807, endPoint y: 422, distance: 88.9
click at [804, 419] on div "ST190905 NEW" at bounding box center [752, 250] width 1505 height 361
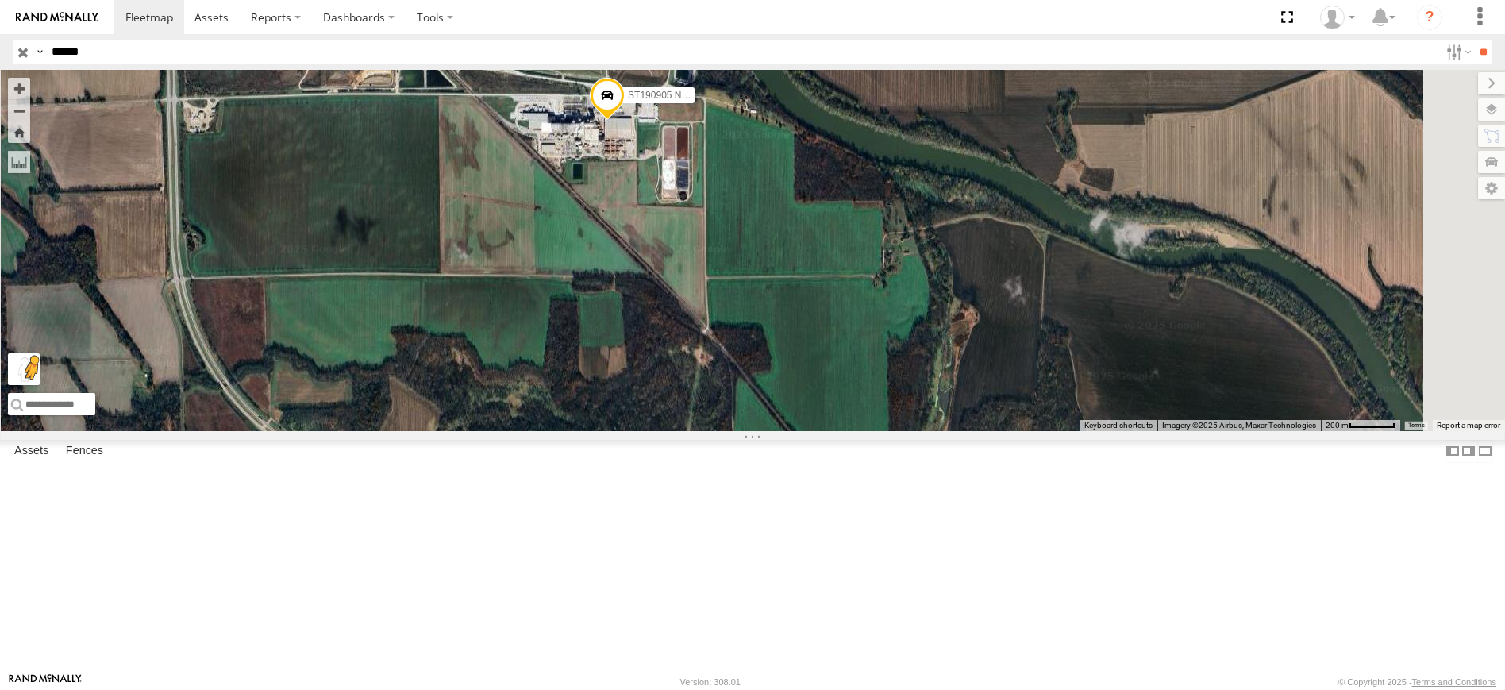
click at [40, 385] on button "Drag Pegman onto the map to open Street View" at bounding box center [24, 369] width 32 height 32
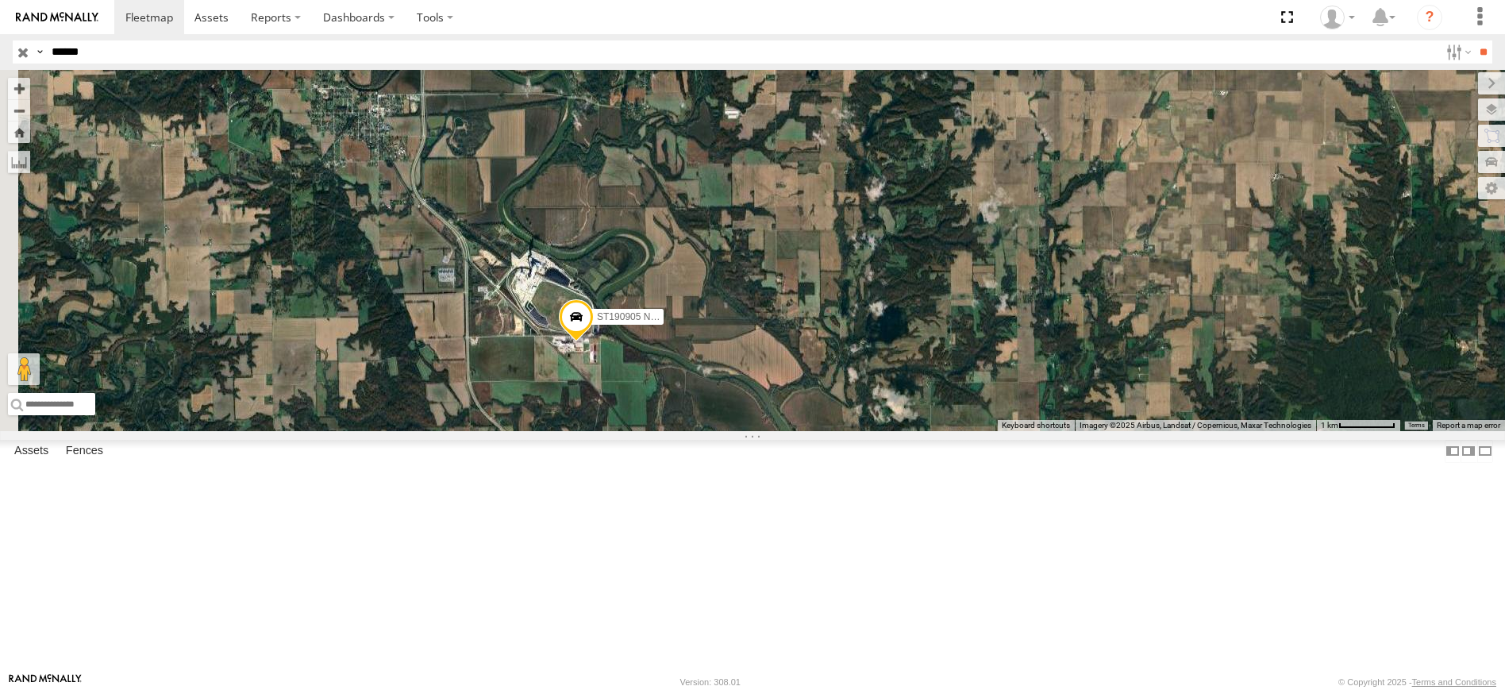
drag, startPoint x: 530, startPoint y: 530, endPoint x: 704, endPoint y: 533, distance: 173.9
click at [704, 431] on div "ST190905 NEW" at bounding box center [752, 250] width 1505 height 361
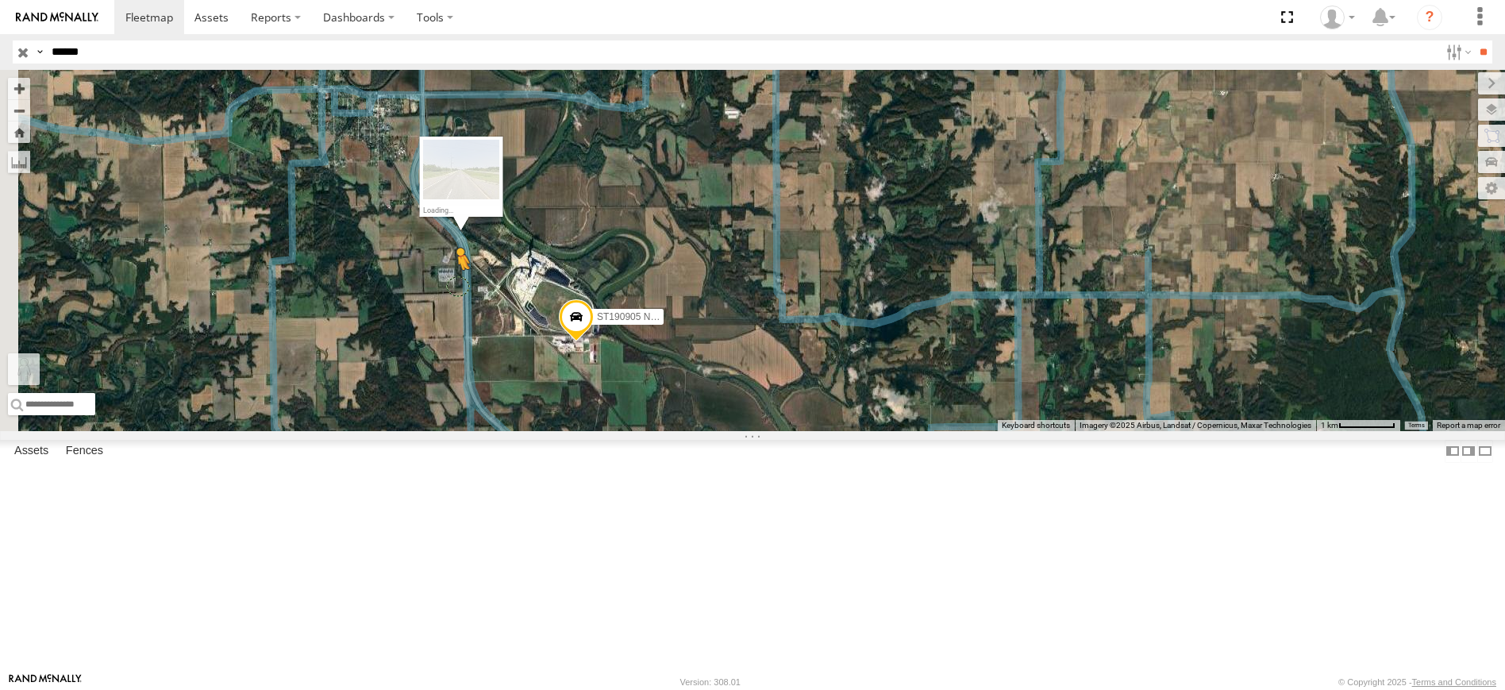
drag, startPoint x: 430, startPoint y: 611, endPoint x: 657, endPoint y: 406, distance: 305.2
click at [657, 406] on div "ST190905 NEW To activate drag with keyboard, press Alt + Enter. Once in keyboar…" at bounding box center [752, 250] width 1505 height 361
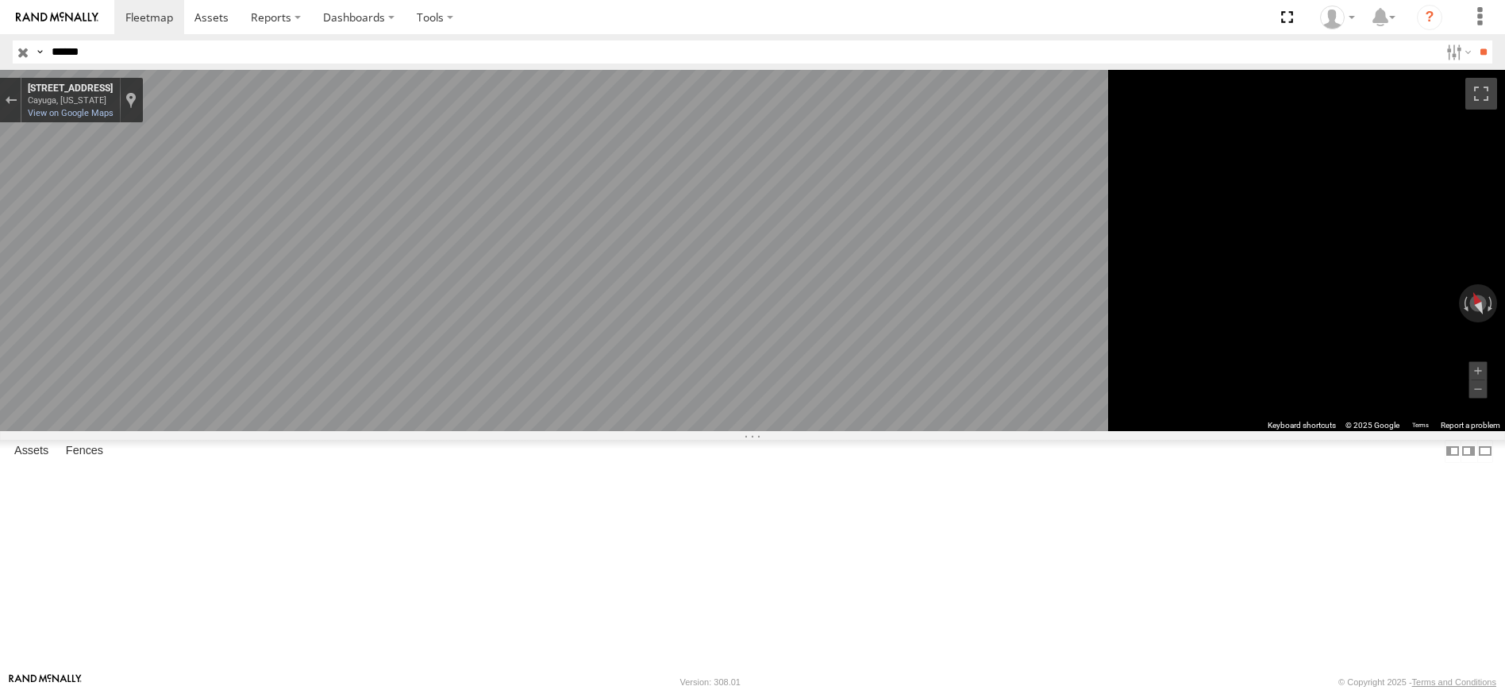
click at [587, 636] on icon "Go North, County Rd 150 E" at bounding box center [530, 643] width 116 height 27
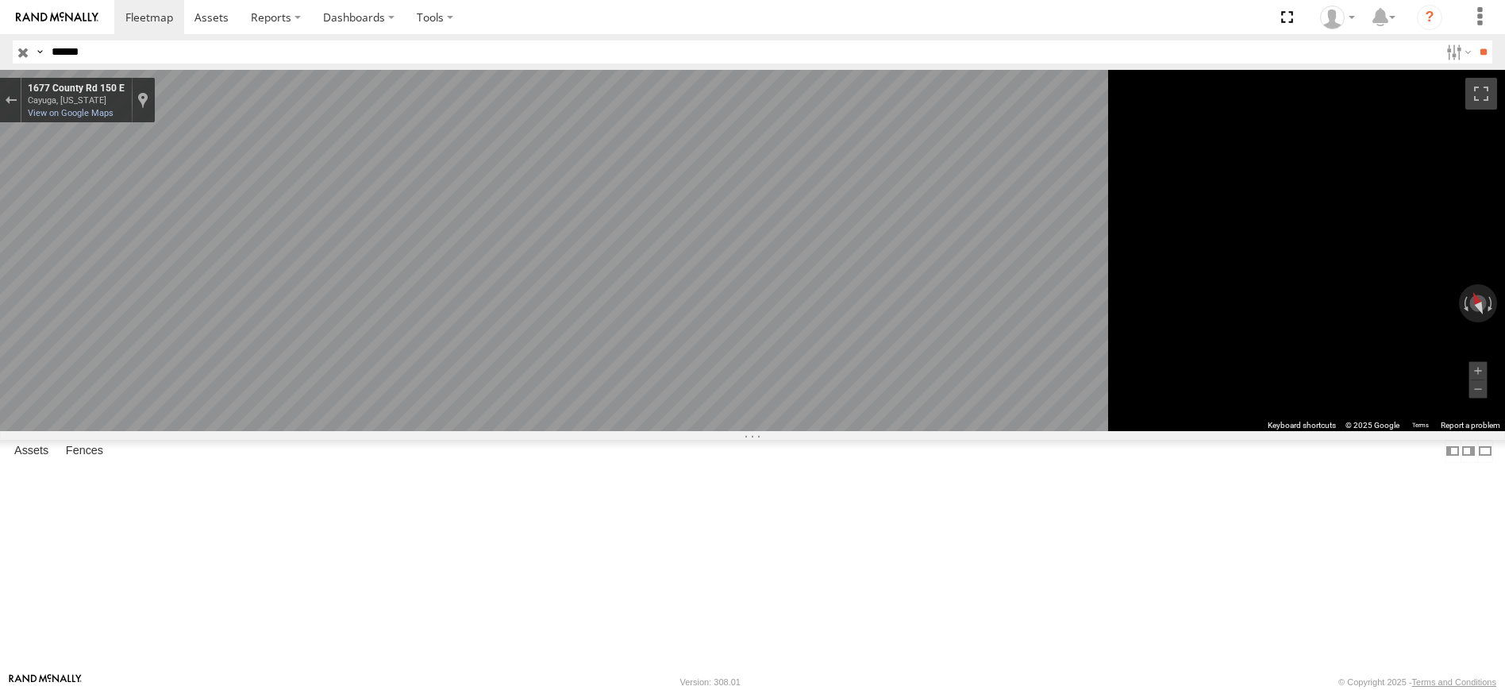
click at [587, 636] on icon "Go North, County Rd 150 E" at bounding box center [530, 643] width 116 height 27
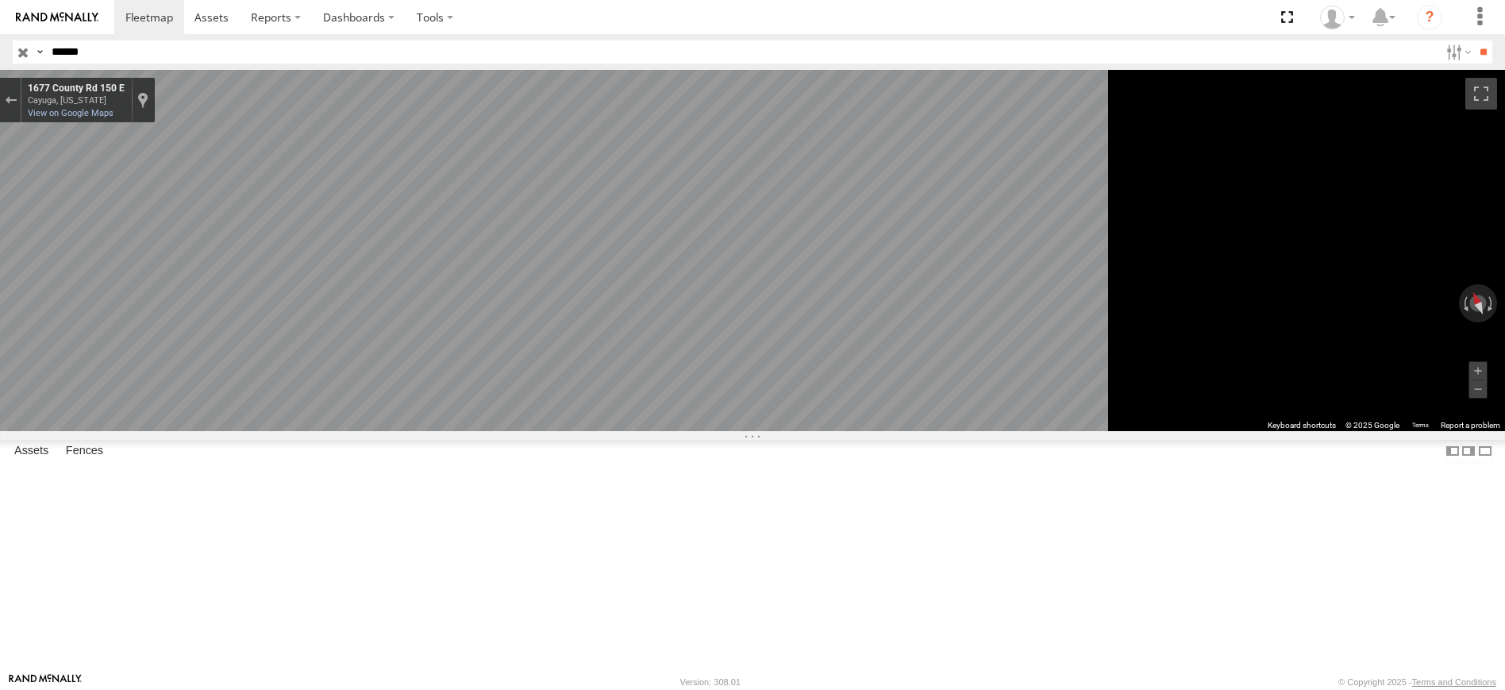
click at [587, 636] on icon "Go North, County Rd 150 E" at bounding box center [530, 643] width 116 height 27
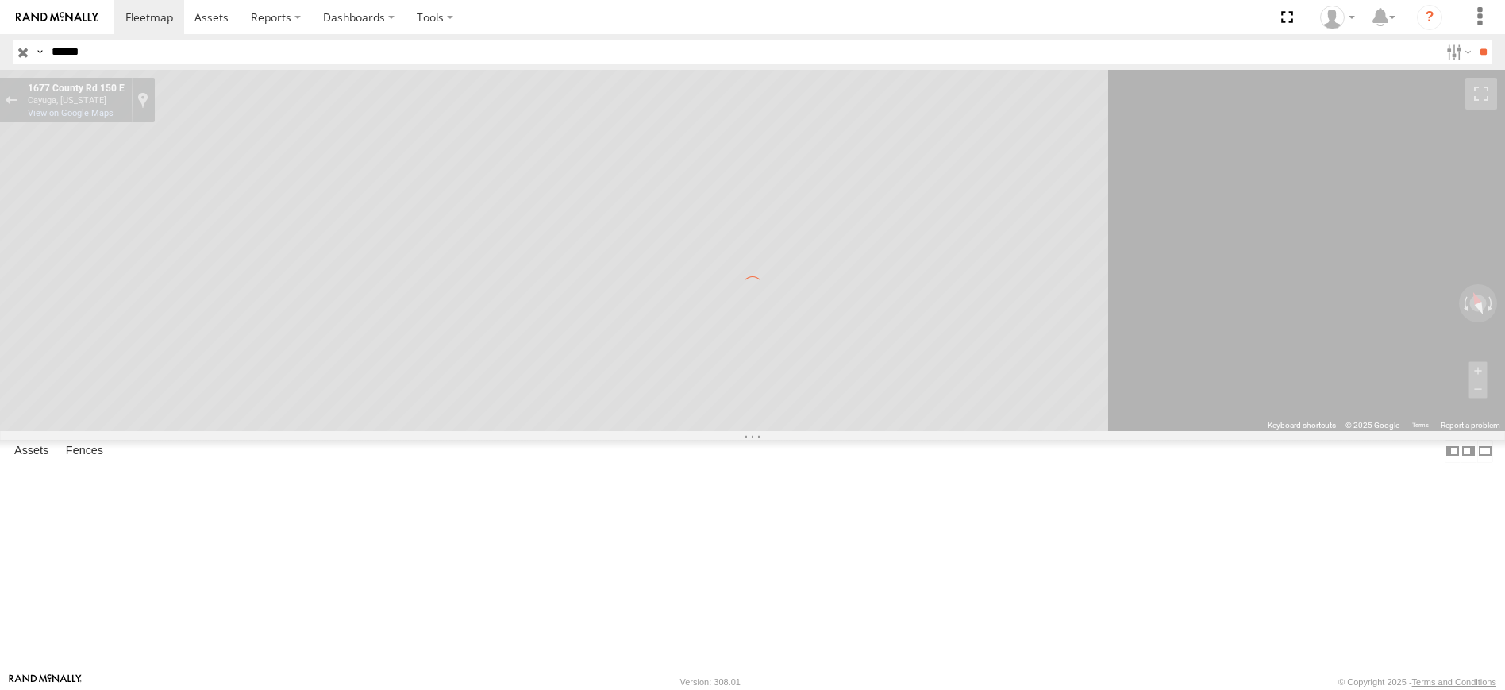
click at [913, 431] on div "← Move left → Move right ↑ Move up ↓ Move down + Zoom in - Zoom out Home Jump l…" at bounding box center [752, 250] width 1505 height 361
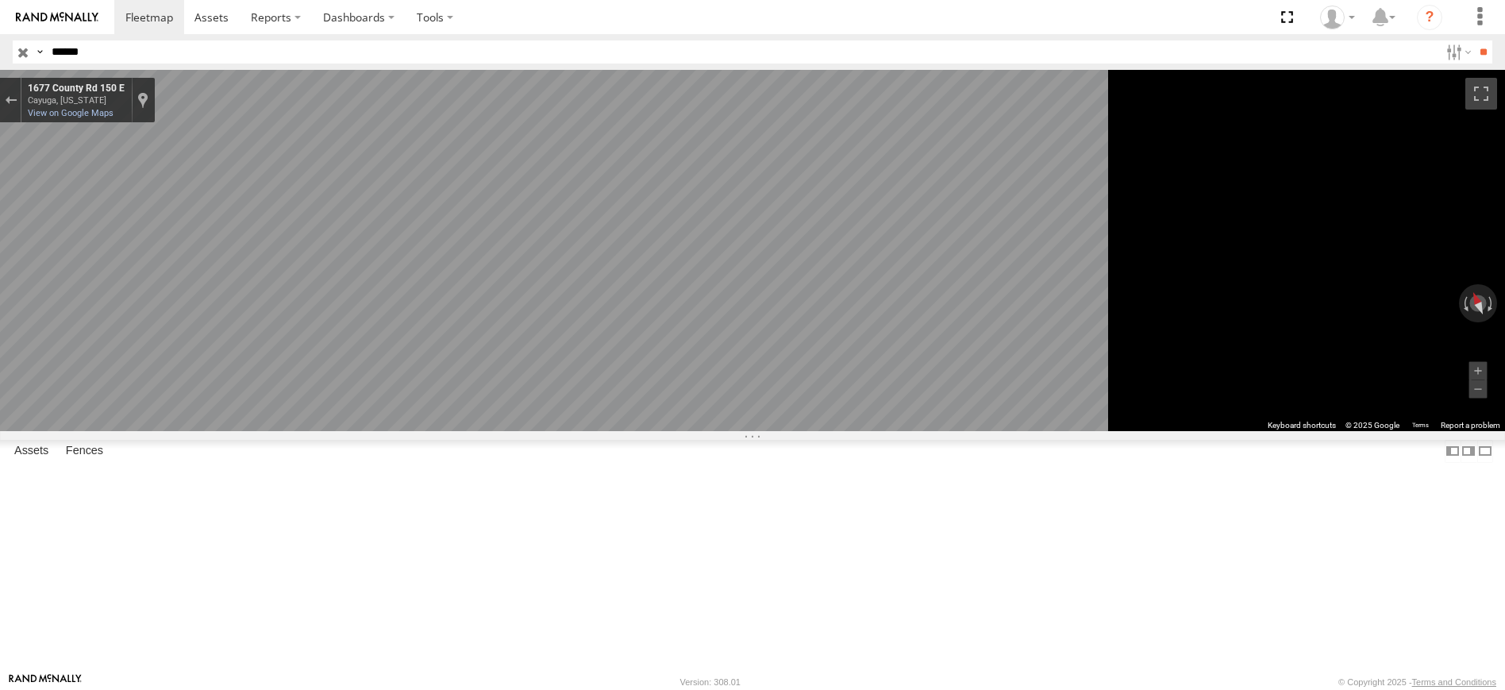
click at [587, 637] on icon "Go North, County Rd 150 E" at bounding box center [530, 643] width 116 height 27
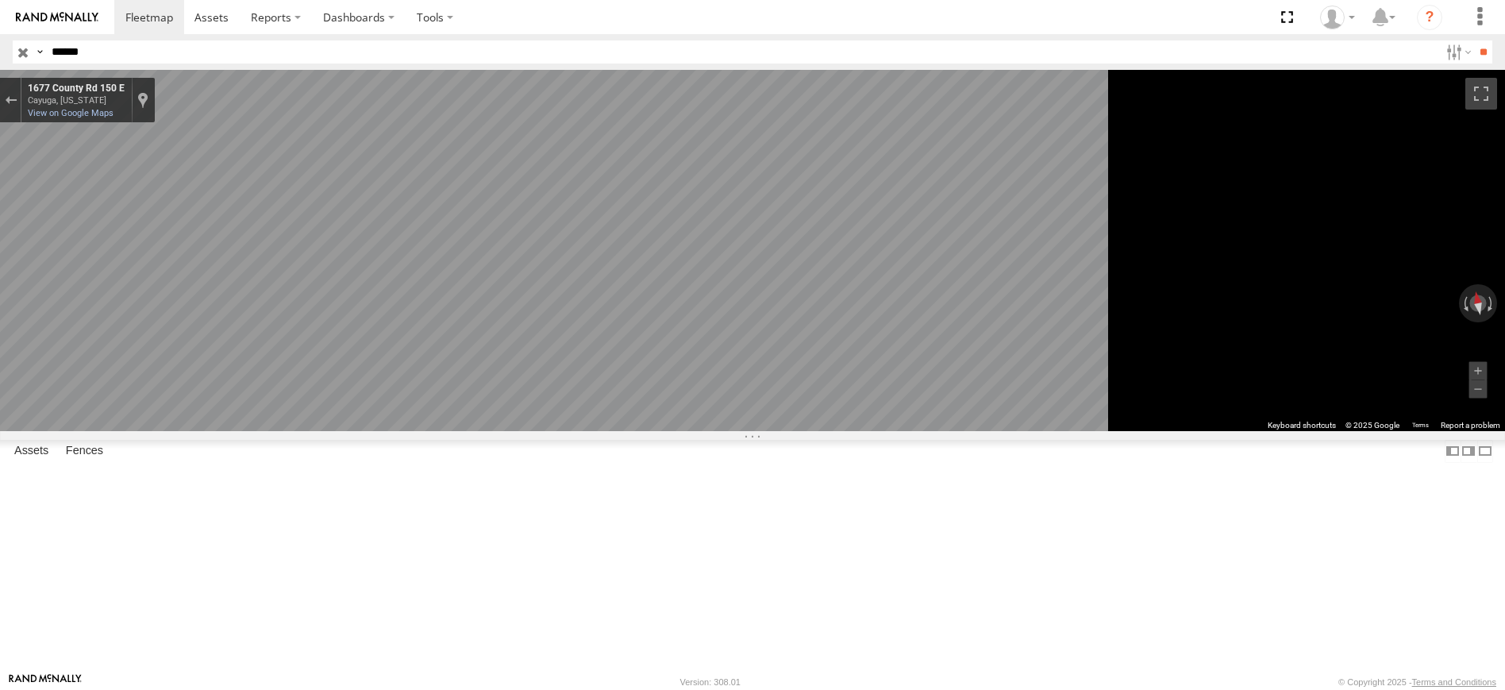
click at [596, 622] on icon "Go North, County Rd 150 E" at bounding box center [542, 629] width 108 height 23
click at [595, 622] on icon "Go North, County Rd 150 E" at bounding box center [541, 630] width 108 height 24
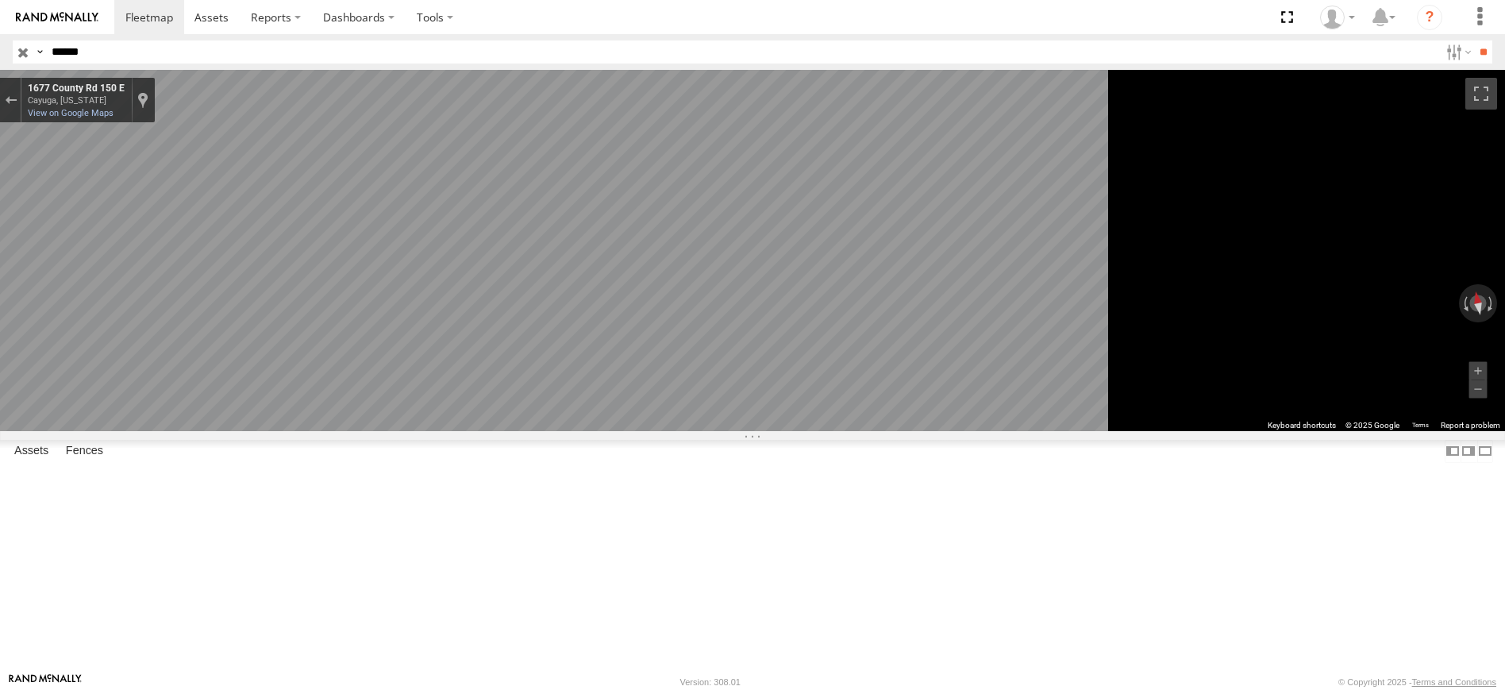
click at [595, 622] on icon "Go North, County Rd 150 E" at bounding box center [541, 630] width 108 height 24
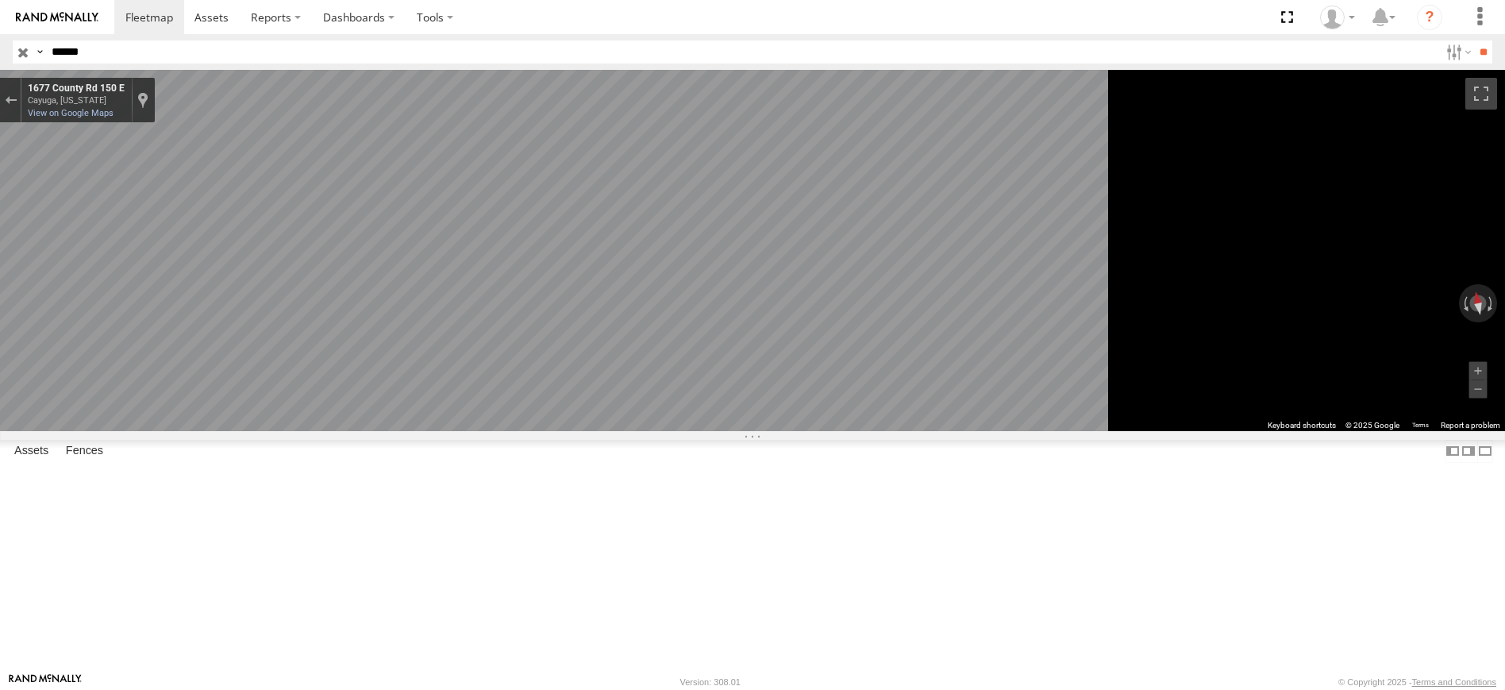
click at [595, 622] on icon "Go North, IN-63" at bounding box center [541, 630] width 108 height 24
click at [590, 478] on icon "Go North, IN-63" at bounding box center [532, 482] width 115 height 35
click at [588, 477] on icon "Go North, IN-63" at bounding box center [530, 483] width 116 height 36
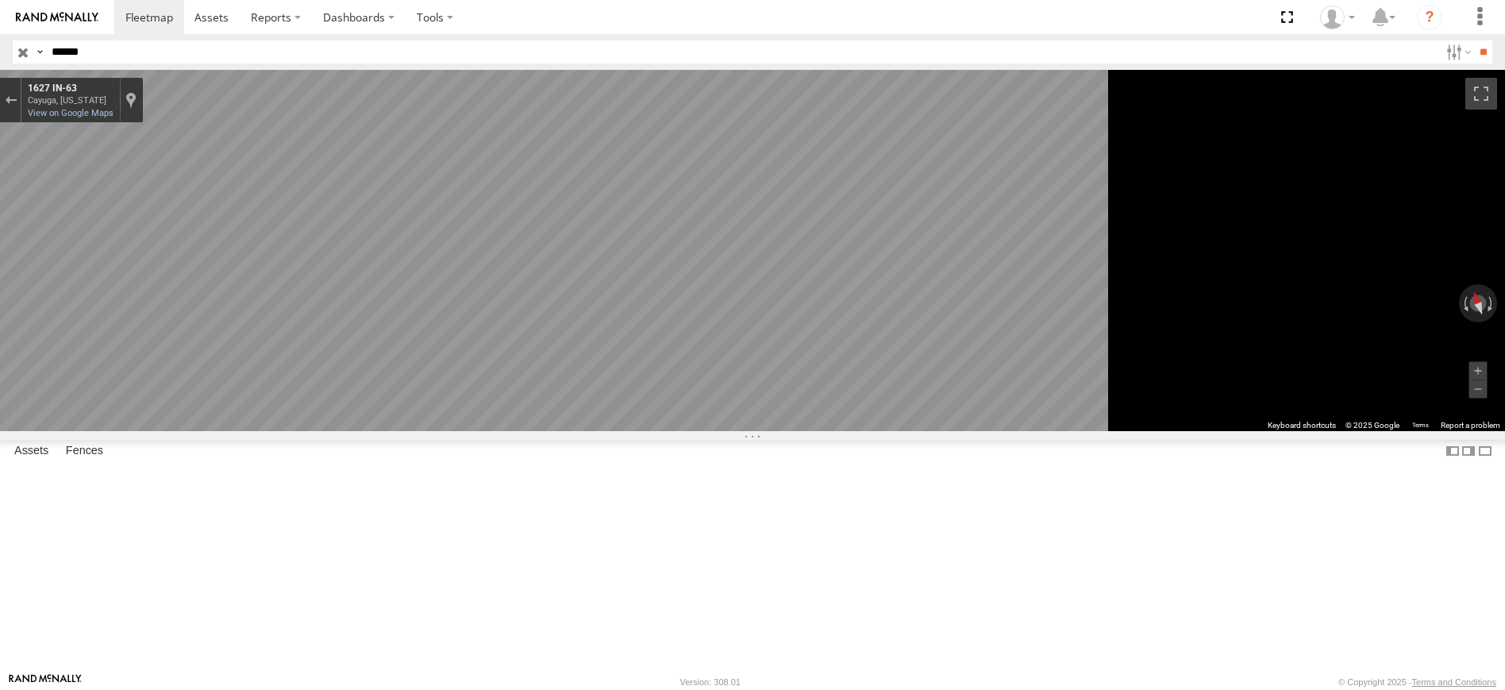
click at [588, 477] on icon "Go North, IN-63" at bounding box center [530, 483] width 116 height 36
click at [587, 477] on icon "Go North, County Rd 150 E" at bounding box center [530, 483] width 116 height 37
click at [587, 477] on icon "Go North, County Rd 150 E" at bounding box center [529, 483] width 117 height 37
click at [587, 477] on icon "Go North, County Rd 150 E" at bounding box center [527, 483] width 117 height 37
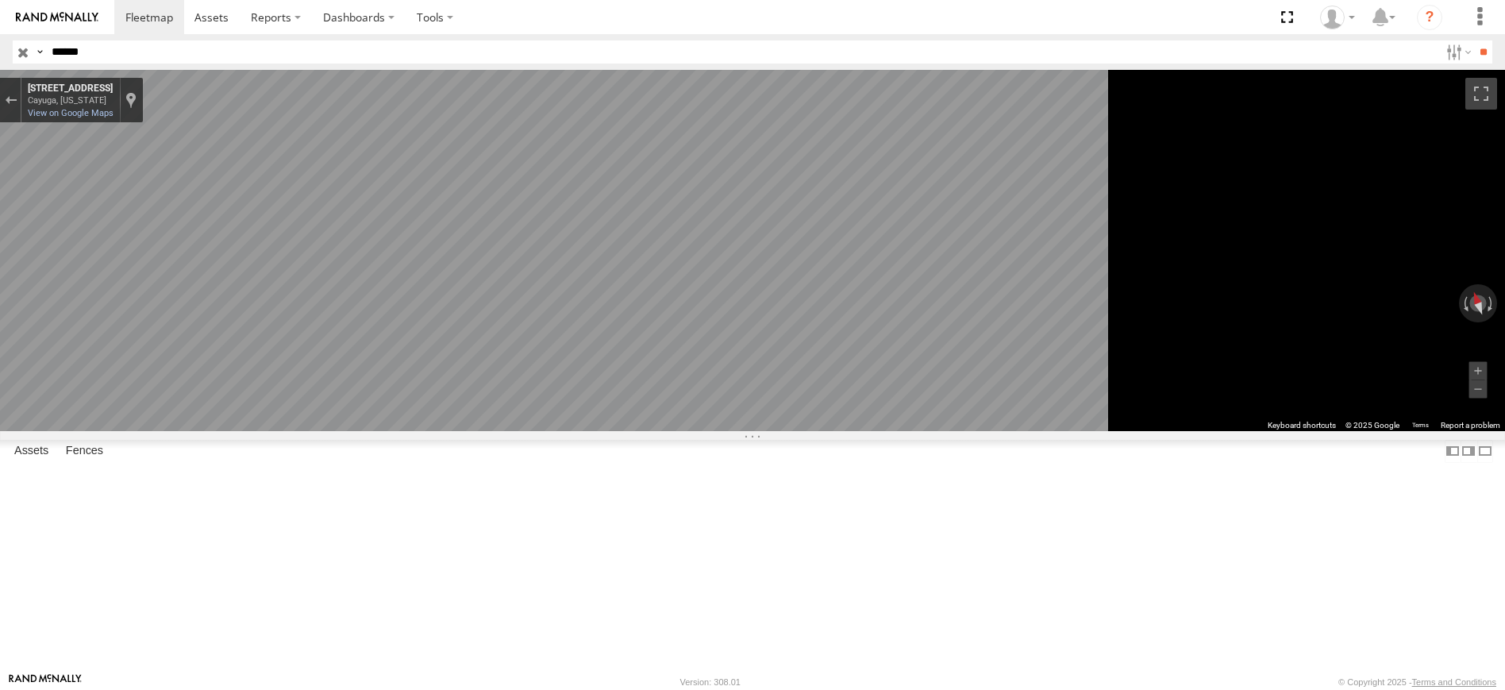
click at [587, 477] on icon "Go North, County Rd 150 E" at bounding box center [527, 483] width 117 height 37
click at [587, 477] on icon "Go North, IN-63" at bounding box center [527, 483] width 117 height 37
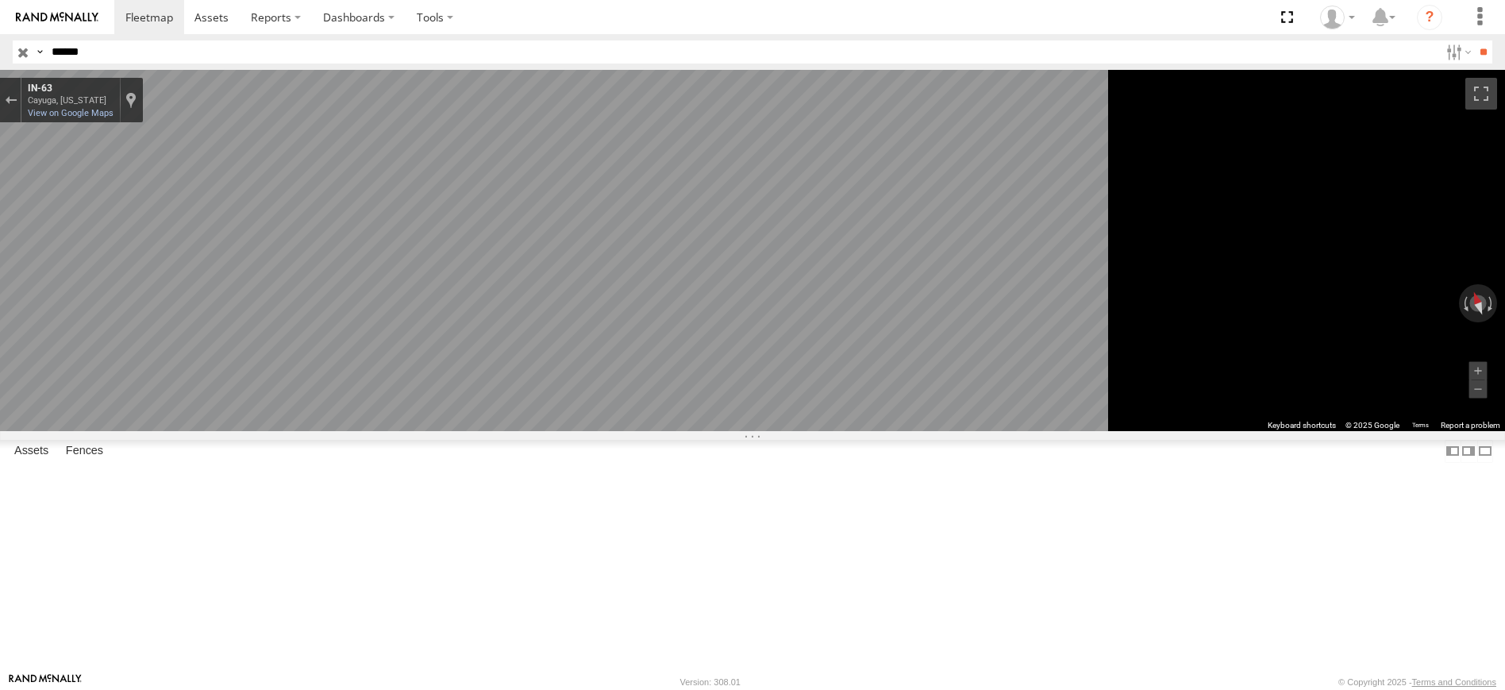
click at [583, 477] on icon "Go North, IN-63" at bounding box center [523, 484] width 118 height 38
click at [582, 477] on icon "Go North, IN-63" at bounding box center [523, 484] width 118 height 38
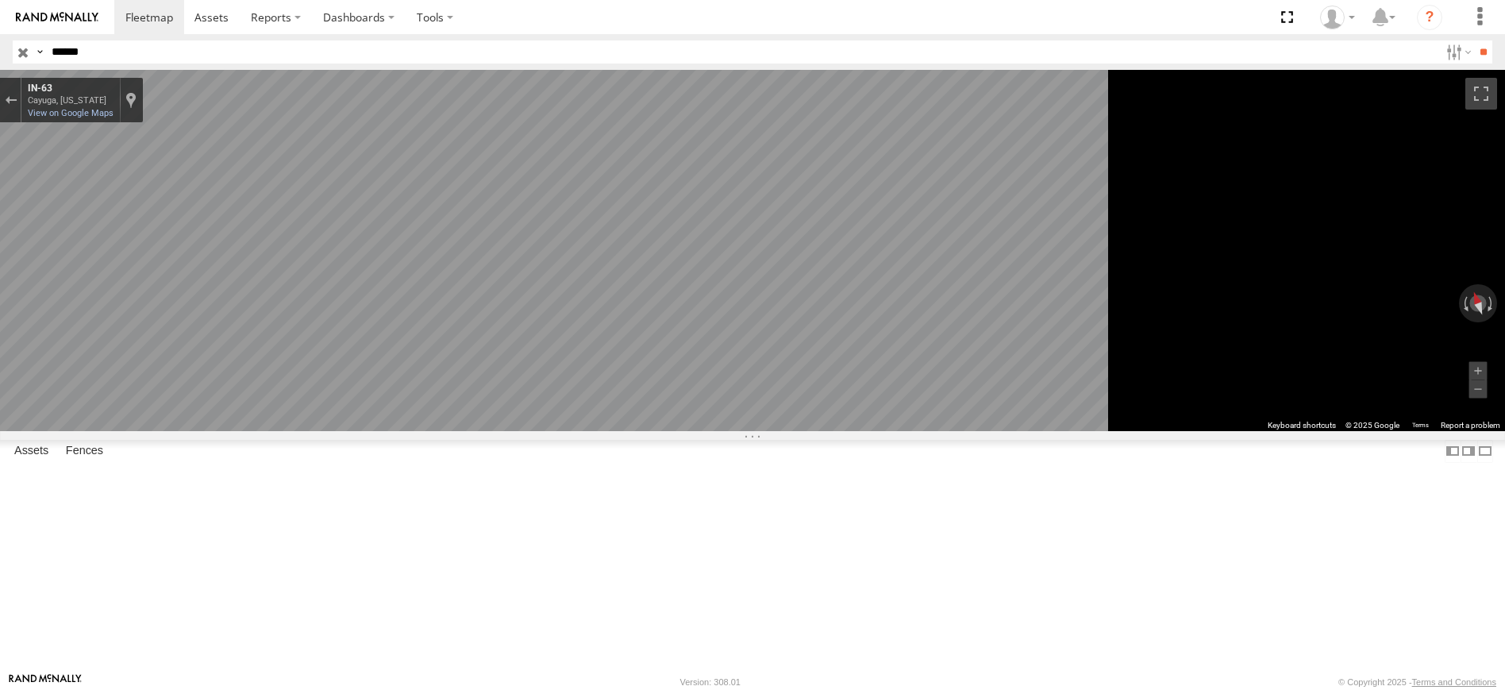
click at [582, 477] on icon "Go North, IN-63" at bounding box center [523, 484] width 118 height 39
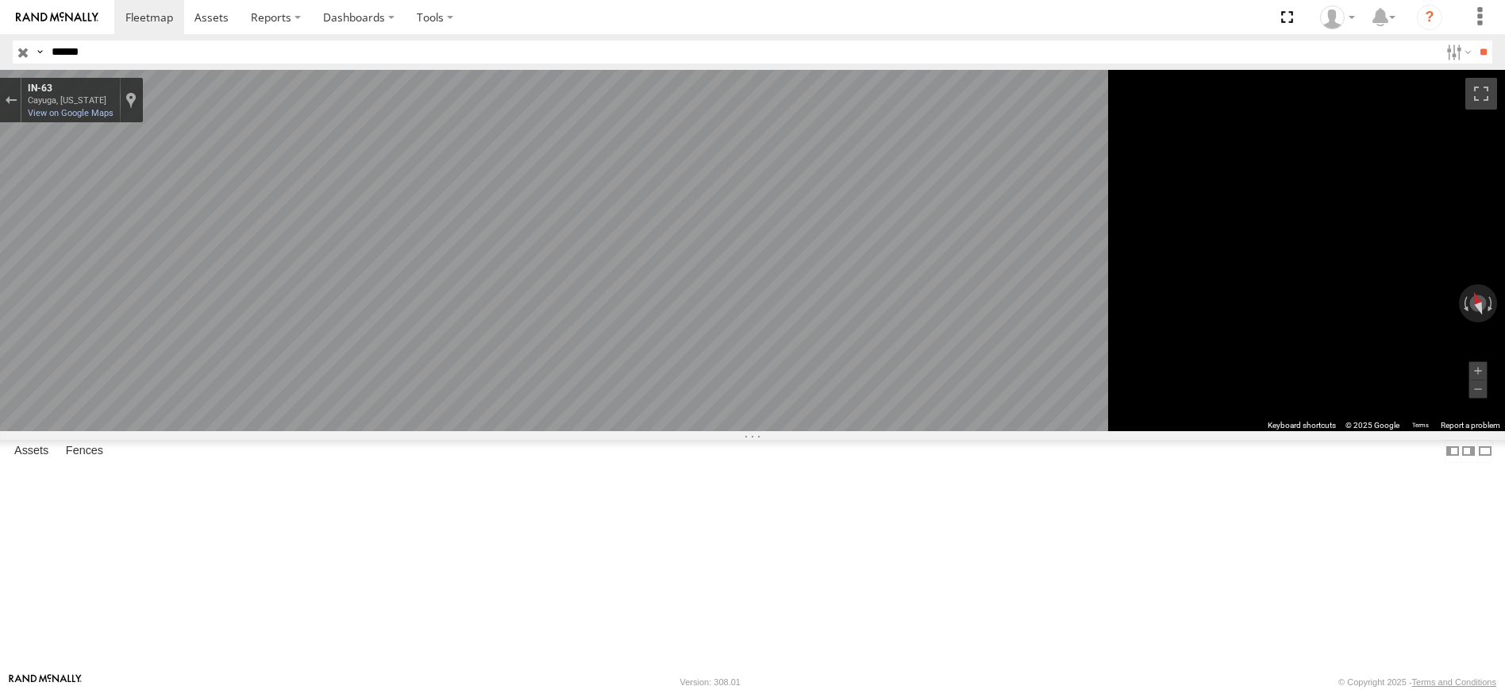
click at [581, 477] on icon "Go North, IN-63" at bounding box center [521, 484] width 119 height 39
click at [580, 477] on icon "Go North, IN-63" at bounding box center [519, 485] width 119 height 39
click at [1367, 396] on div "← Move left → Move right ↑ Move up ↓ Move down + Zoom in - Zoom out Home Jump l…" at bounding box center [752, 250] width 1505 height 361
click at [594, 493] on icon "Go Northwest, IN-63" at bounding box center [538, 502] width 111 height 32
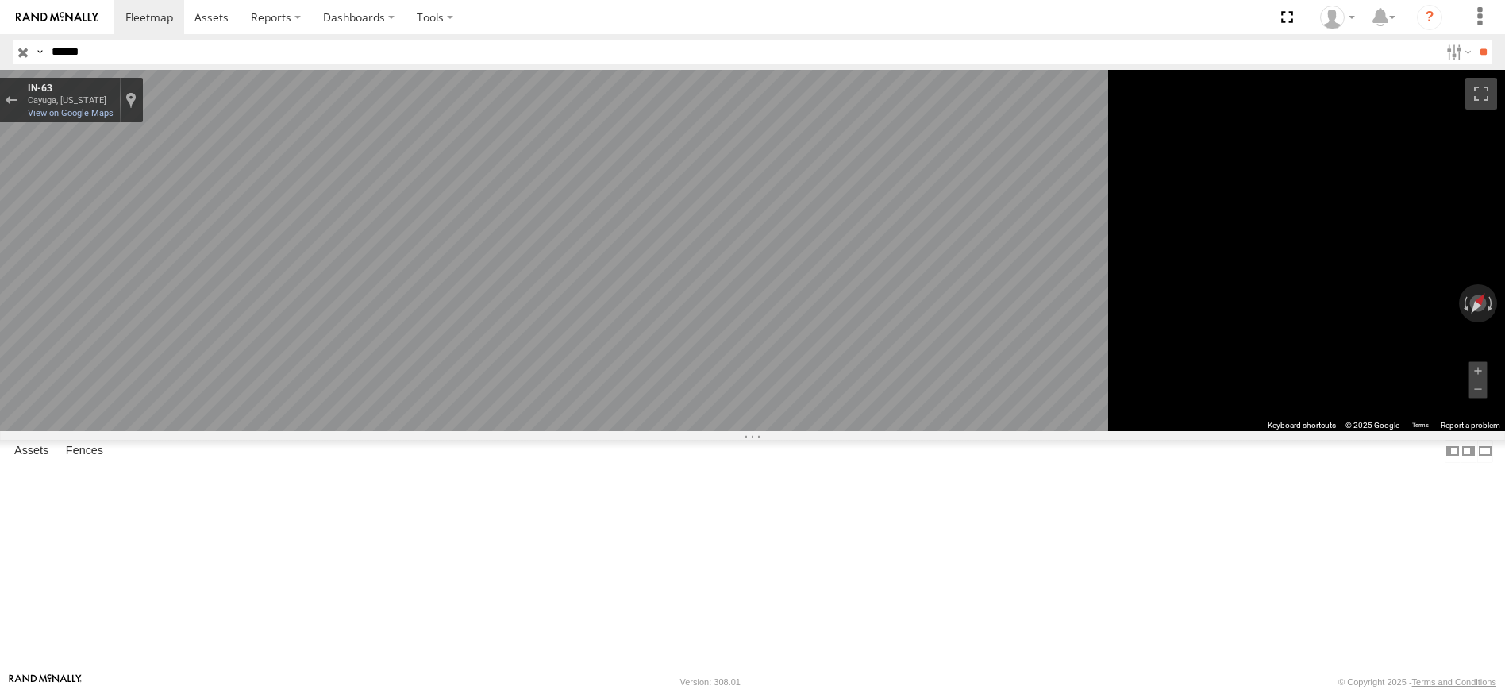
click at [595, 480] on icon "Go Northwest, IN-63" at bounding box center [539, 482] width 110 height 33
click at [595, 478] on icon "Go Northwest, IN-63" at bounding box center [539, 482] width 110 height 33
click at [915, 431] on div "Map" at bounding box center [752, 250] width 1505 height 361
click at [595, 475] on icon "Go Northwest, IN-63" at bounding box center [539, 482] width 110 height 33
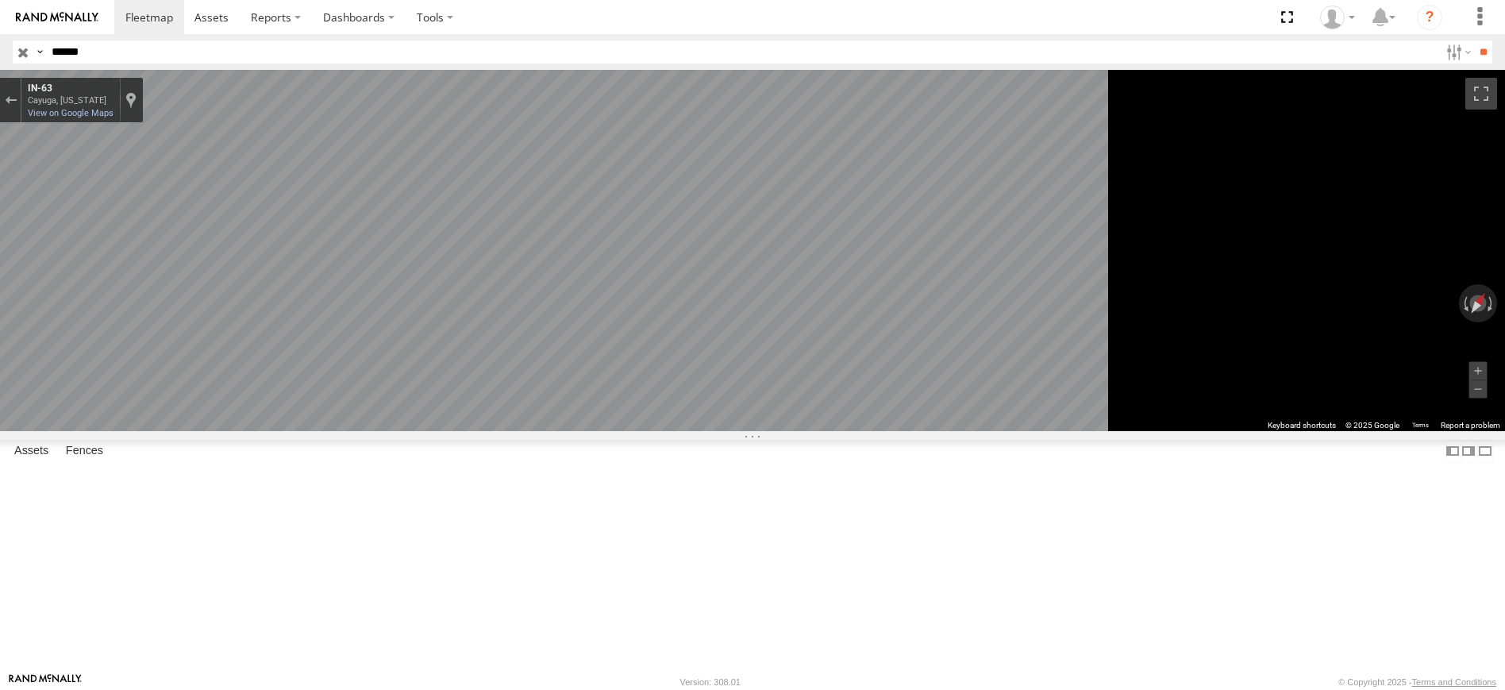
click at [595, 475] on icon "Go Northwest, IN-63" at bounding box center [539, 482] width 110 height 33
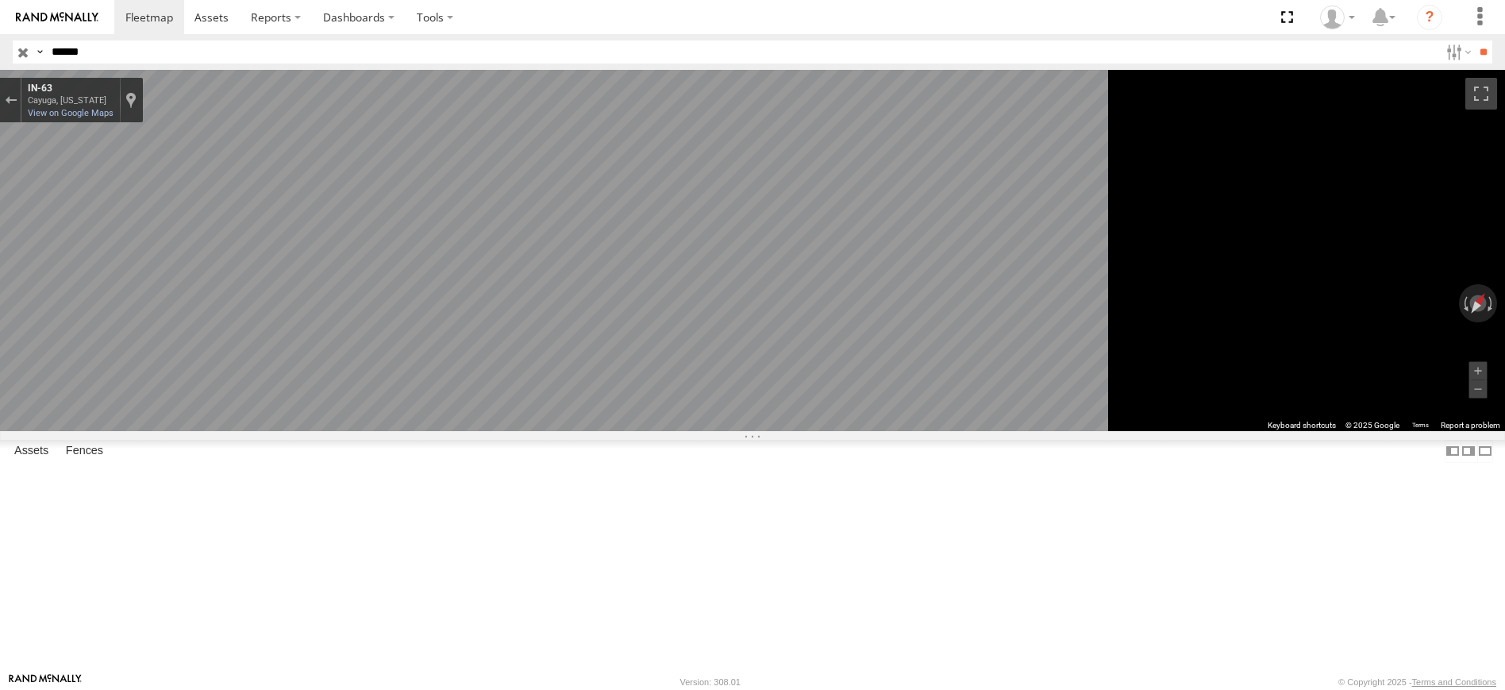
click at [595, 475] on icon "Go Northwest, IN-63" at bounding box center [539, 482] width 110 height 33
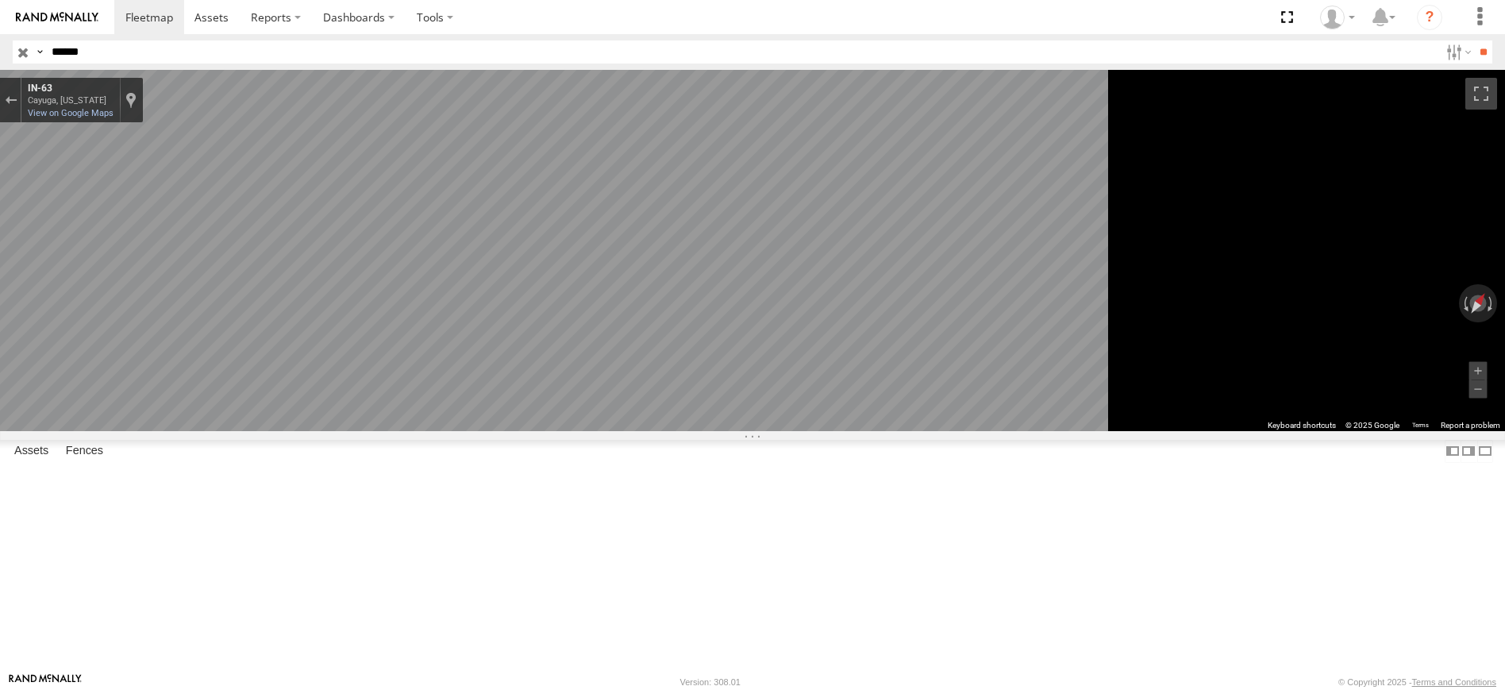
click at [595, 475] on icon "Go Northwest, IN-63" at bounding box center [539, 482] width 110 height 33
click at [390, 246] on main "← Move left → Move right ↑ Move up ↓ Move down + Zoom in - Zoom out Home Jump l…" at bounding box center [752, 371] width 1505 height 603
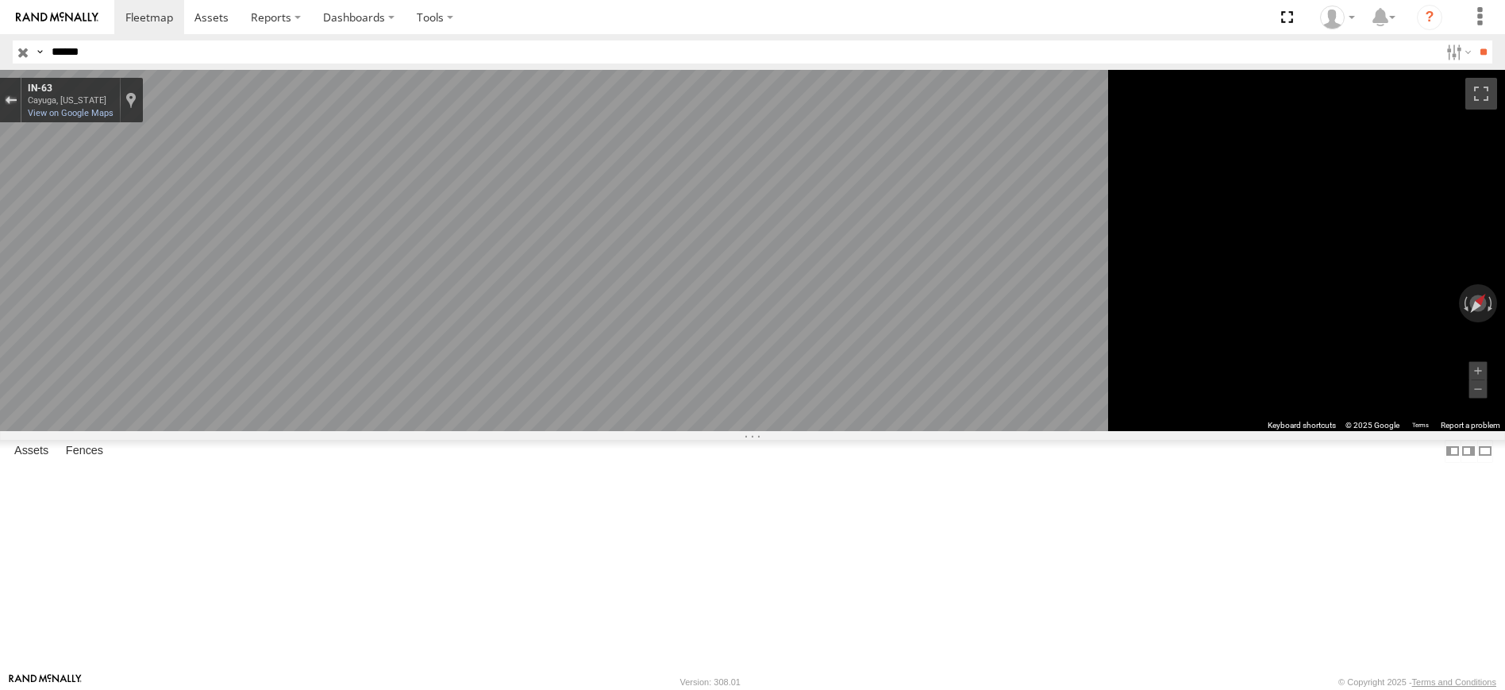
click at [17, 102] on div "Exit the Street View" at bounding box center [11, 100] width 12 height 10
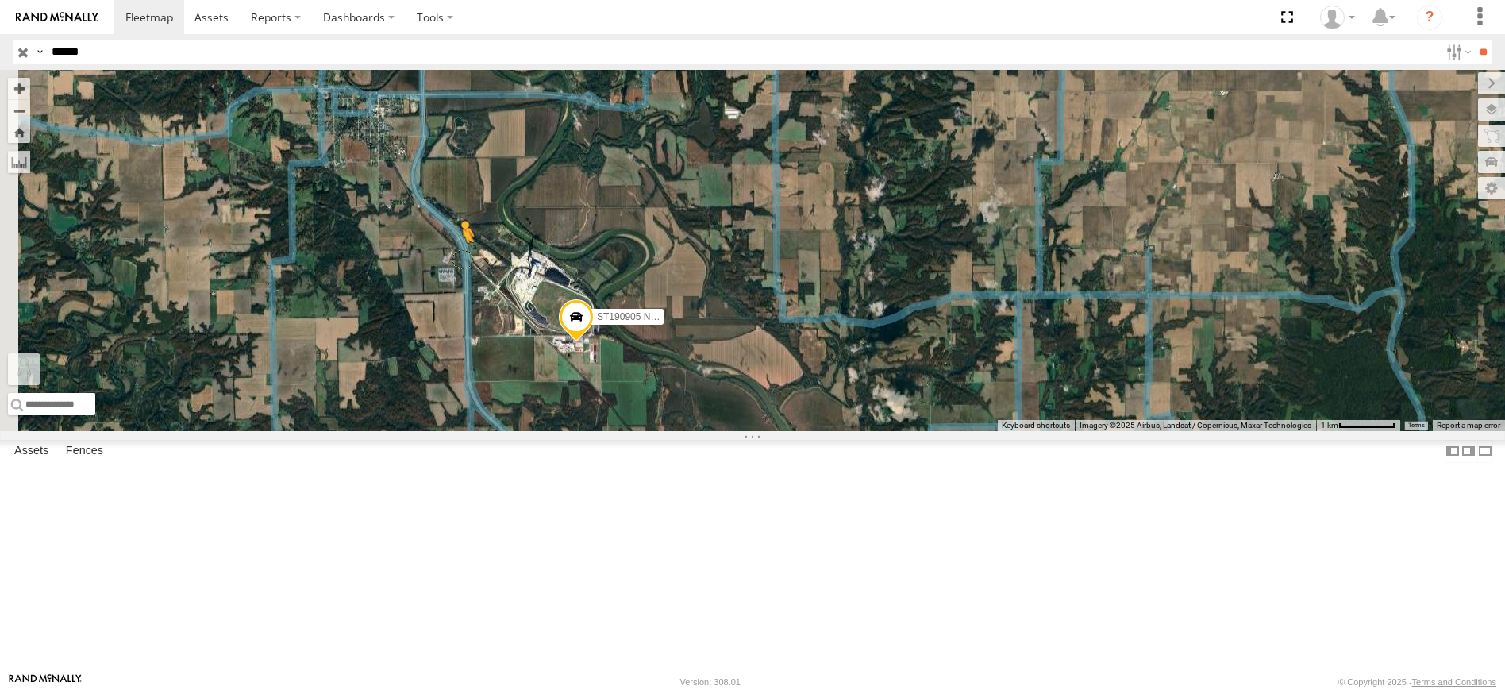
drag, startPoint x: 425, startPoint y: 617, endPoint x: 663, endPoint y: 379, distance: 336.3
click at [663, 379] on div "ST190905 NEW To activate drag with keyboard, press Alt + Enter. Once in keyboar…" at bounding box center [752, 250] width 1505 height 361
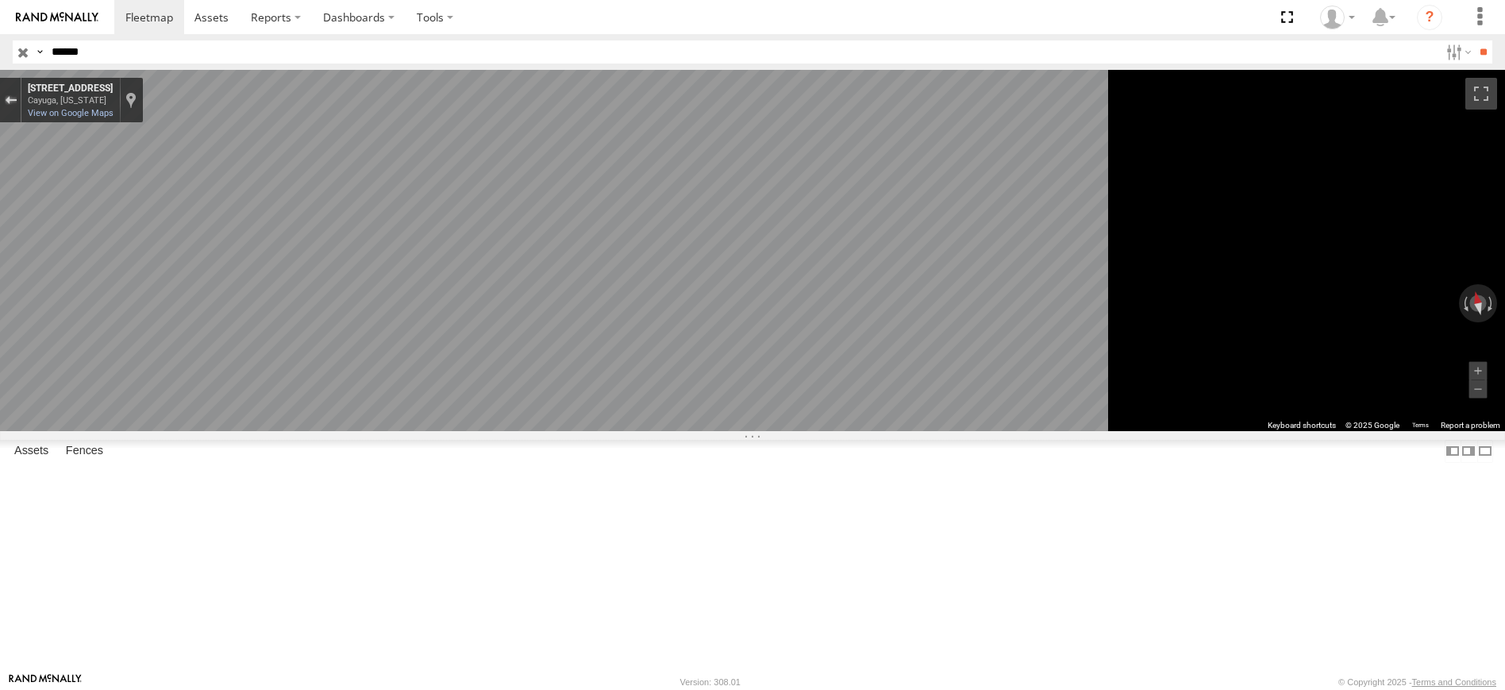
click at [17, 98] on div "Exit the Street View" at bounding box center [11, 100] width 12 height 10
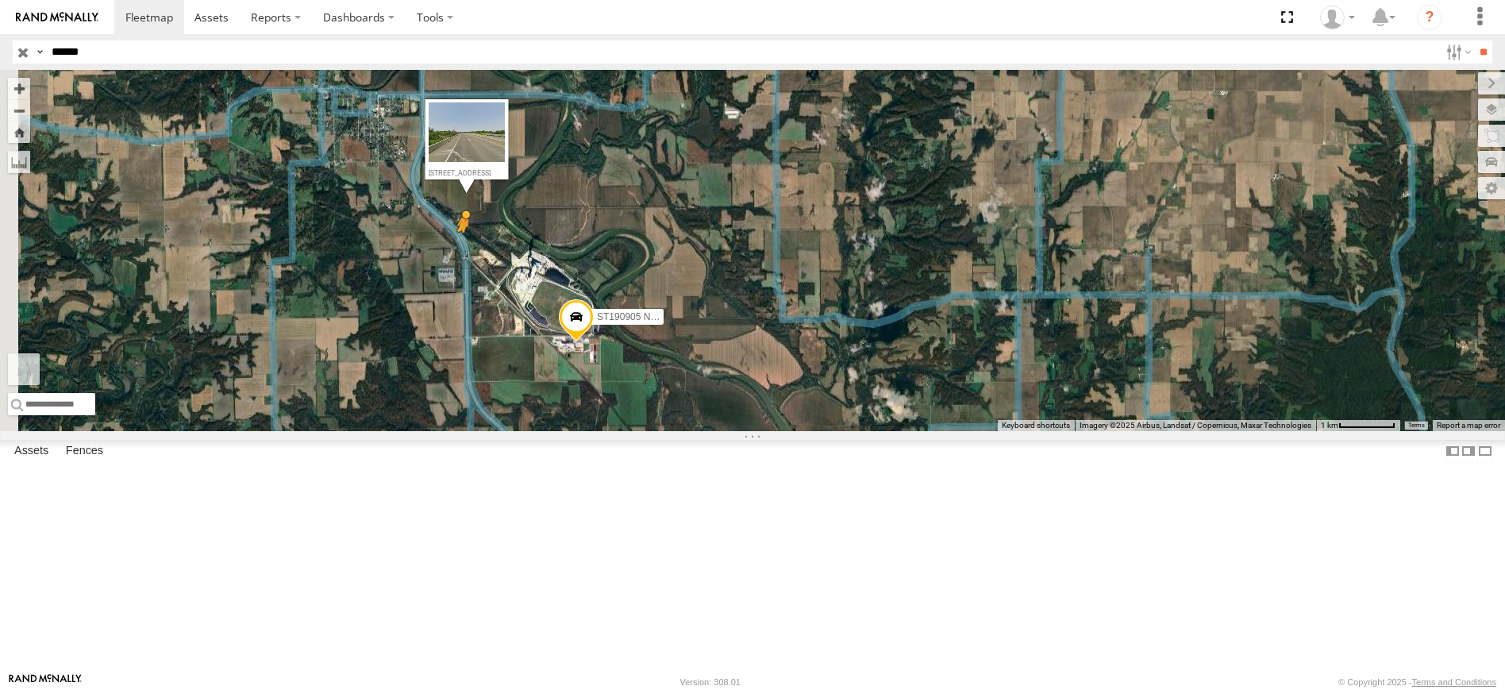
drag, startPoint x: 418, startPoint y: 616, endPoint x: 664, endPoint y: 369, distance: 348.6
click at [668, 369] on div "ST190905 NEW To activate drag with keyboard, press Alt + Enter. Once in keyboar…" at bounding box center [752, 250] width 1505 height 361
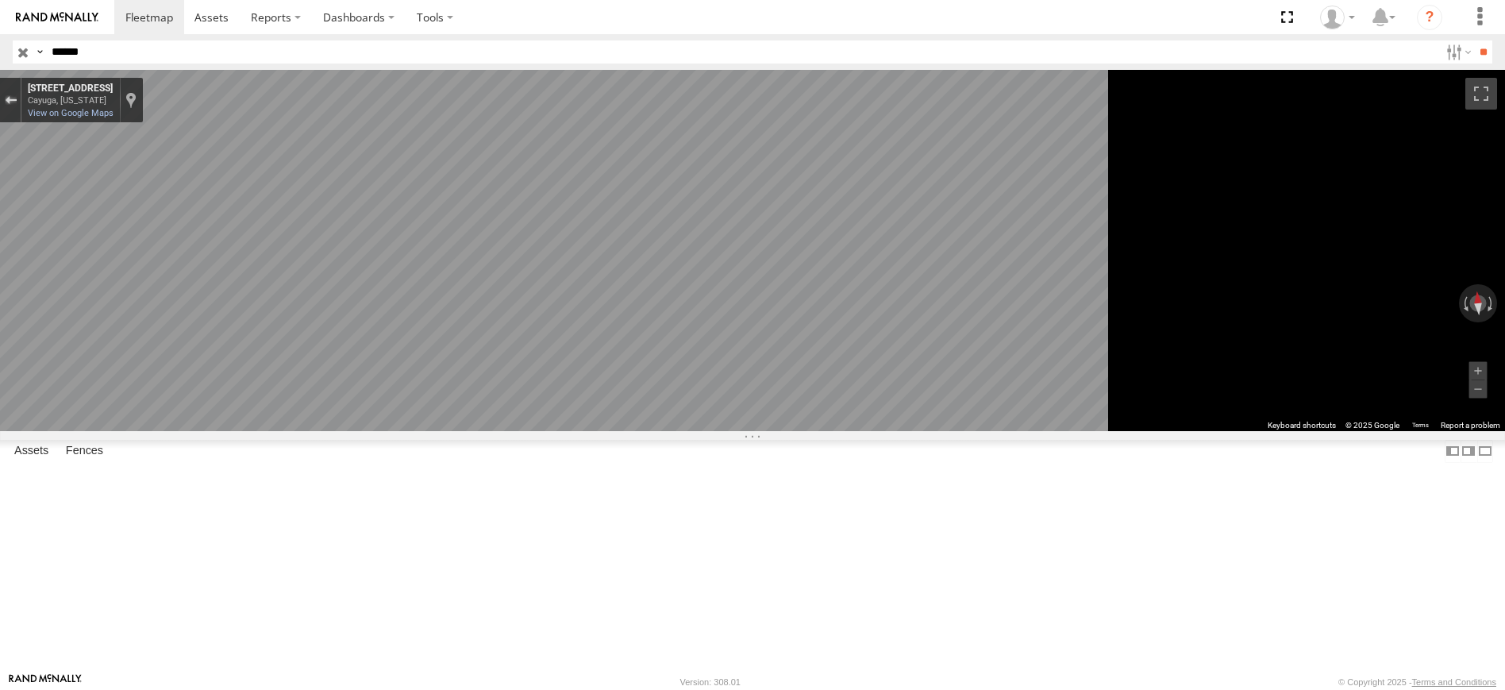
click at [17, 96] on div "Exit the Street View" at bounding box center [11, 100] width 12 height 10
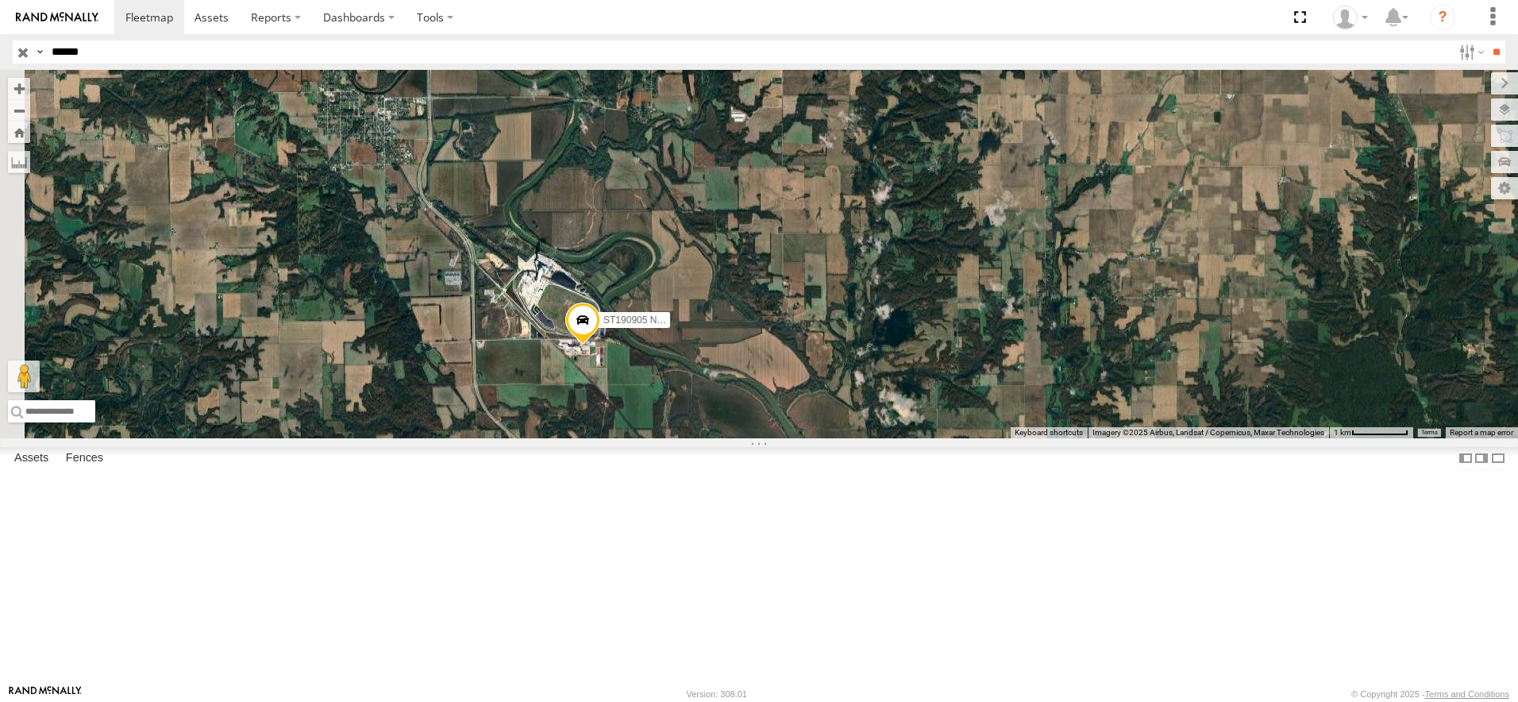
click at [90, 51] on input "******" at bounding box center [748, 51] width 1407 height 23
type input "*"
type input "******"
click at [1487, 40] on input "**" at bounding box center [1496, 51] width 18 height 23
click at [0, 0] on div "ST181010" at bounding box center [0, 0] width 0 height 0
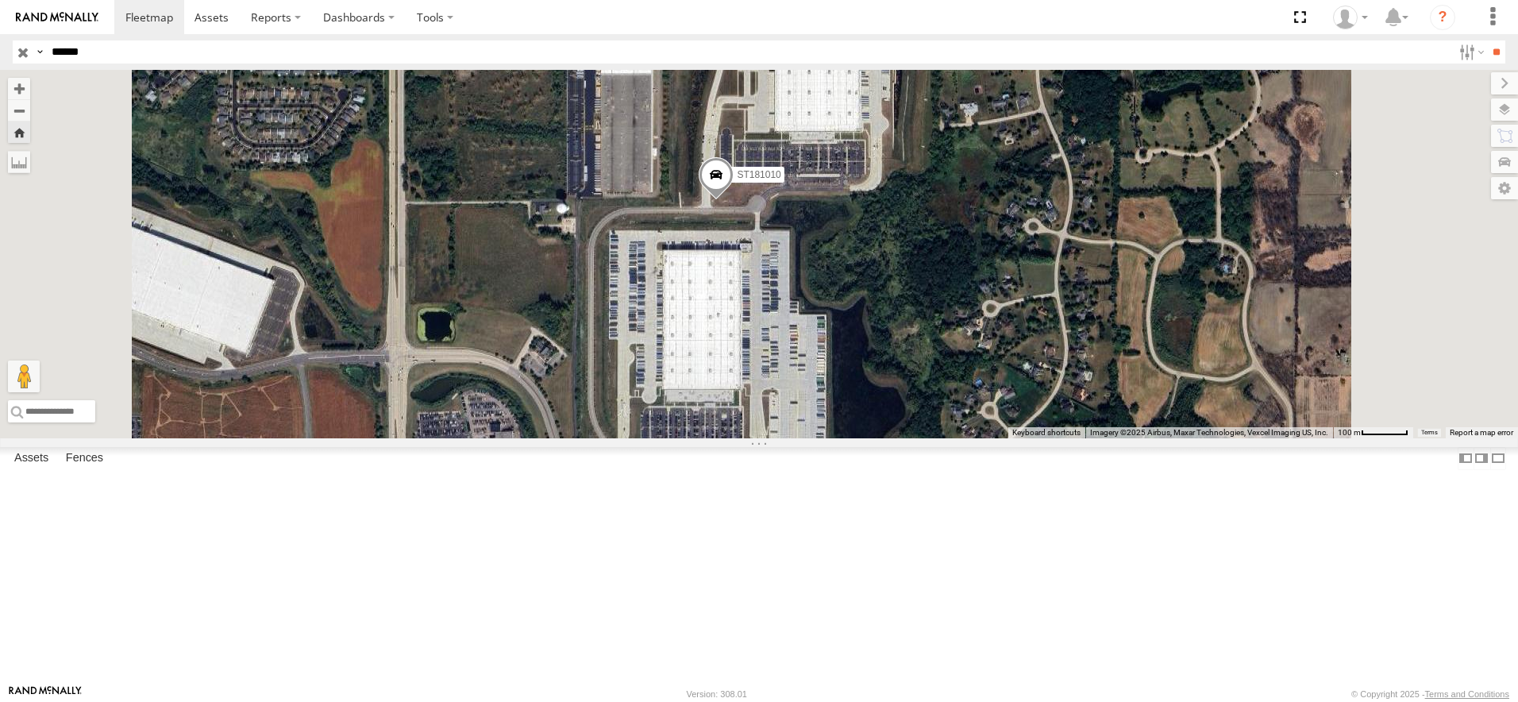
drag, startPoint x: 889, startPoint y: 540, endPoint x: 883, endPoint y: 361, distance: 178.7
click at [883, 361] on div "ST181010 Loading..." at bounding box center [759, 254] width 1518 height 368
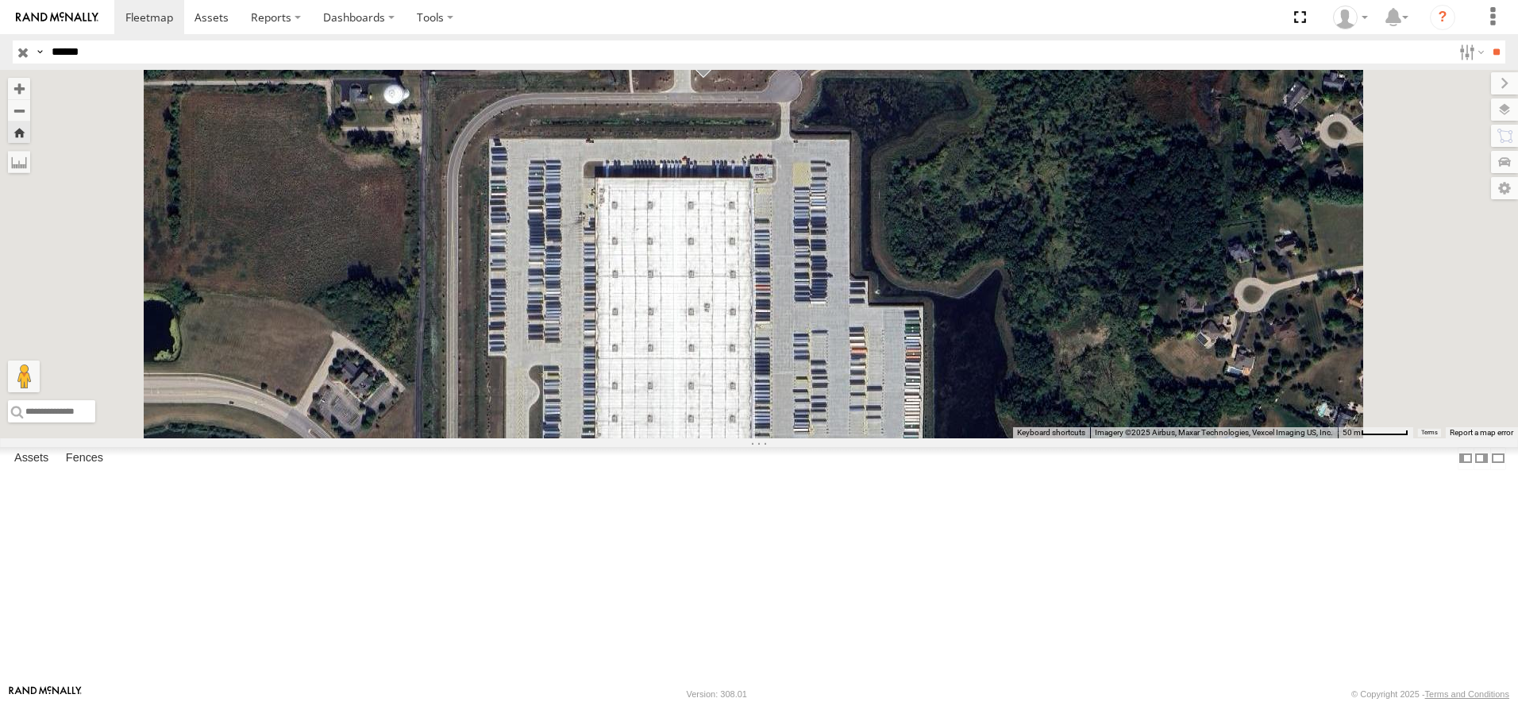
drag, startPoint x: 899, startPoint y: 306, endPoint x: 879, endPoint y: 444, distance: 138.8
click at [879, 438] on div "ST181010 Loading..." at bounding box center [759, 254] width 1518 height 368
